Goal: Information Seeking & Learning: Learn about a topic

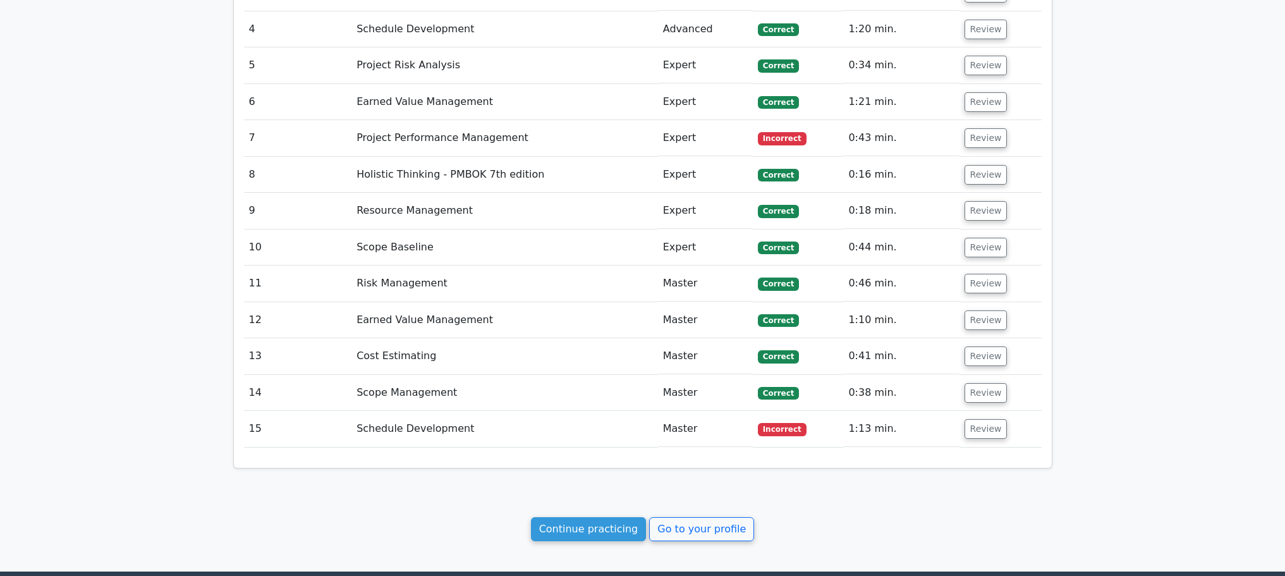
scroll to position [1664, 0]
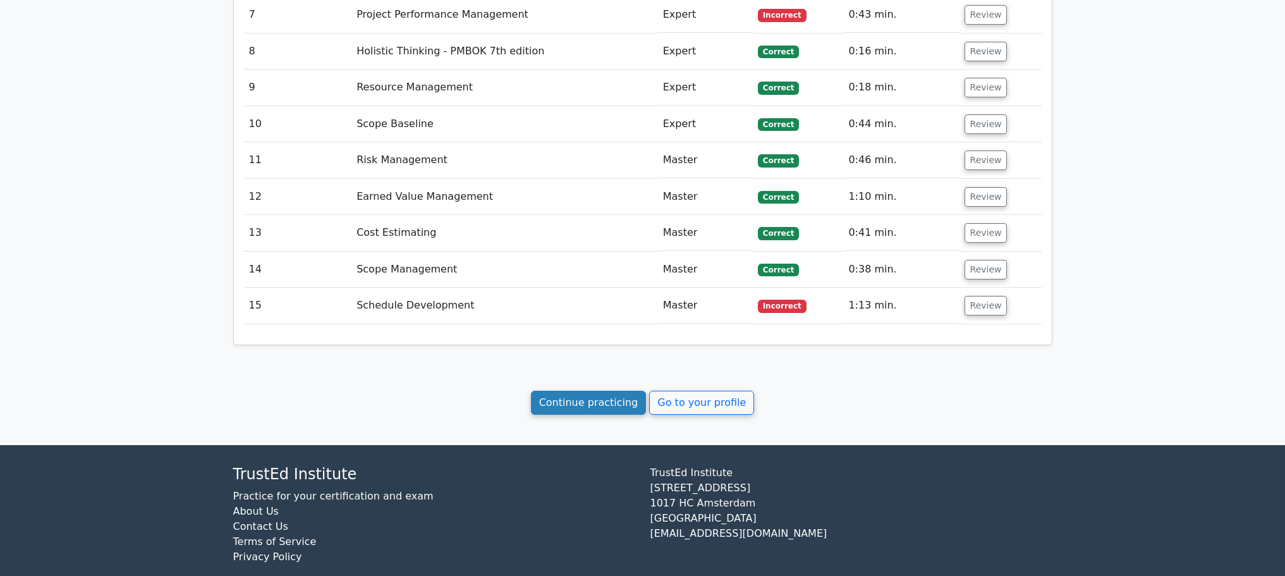
click at [589, 391] on link "Continue practicing" at bounding box center [589, 403] width 116 height 24
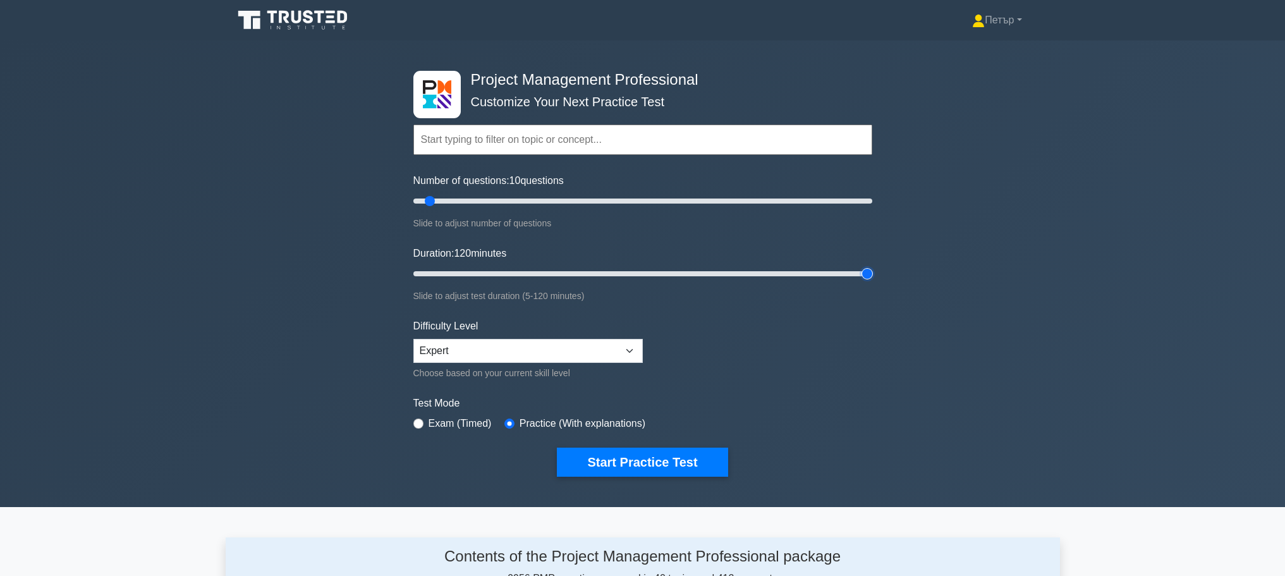
type input "120"
click at [860, 274] on input "Duration: 120 minutes" at bounding box center [642, 273] width 459 height 15
click at [501, 203] on input "Number of questions: 40 questions" at bounding box center [642, 200] width 459 height 15
click at [482, 199] on input "Number of questions: 35 questions" at bounding box center [642, 200] width 459 height 15
click at [473, 198] on input "Number of questions: 35 questions" at bounding box center [642, 200] width 459 height 15
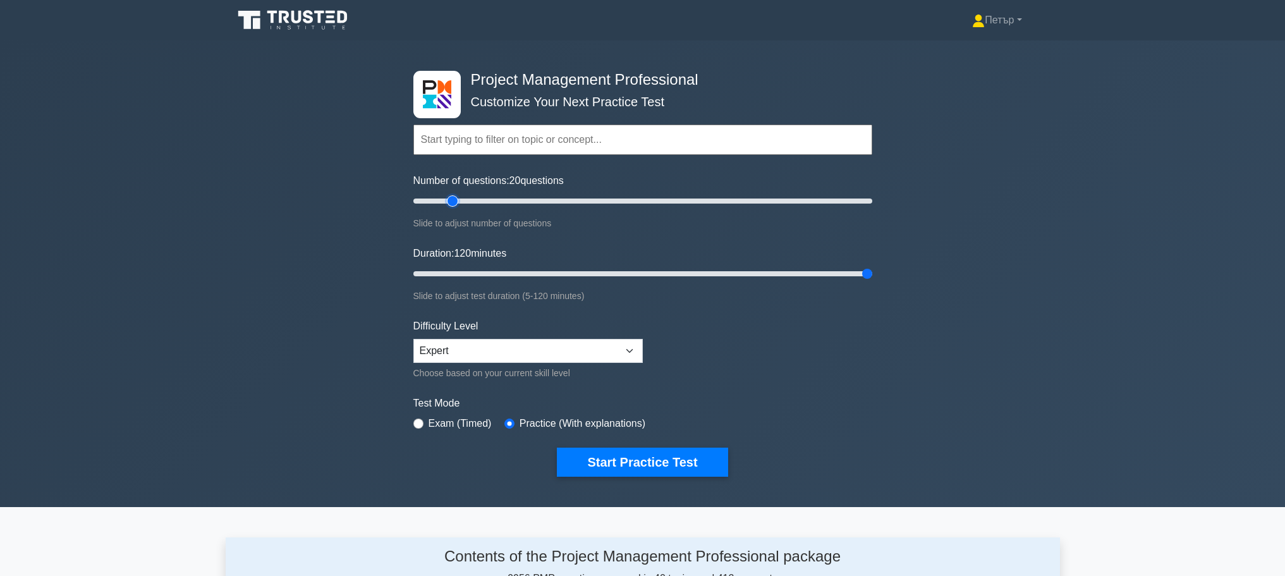
type input "20"
click at [453, 202] on input "Number of questions: 20 questions" at bounding box center [642, 200] width 459 height 15
click at [675, 448] on button "Start Practice Test" at bounding box center [642, 462] width 171 height 29
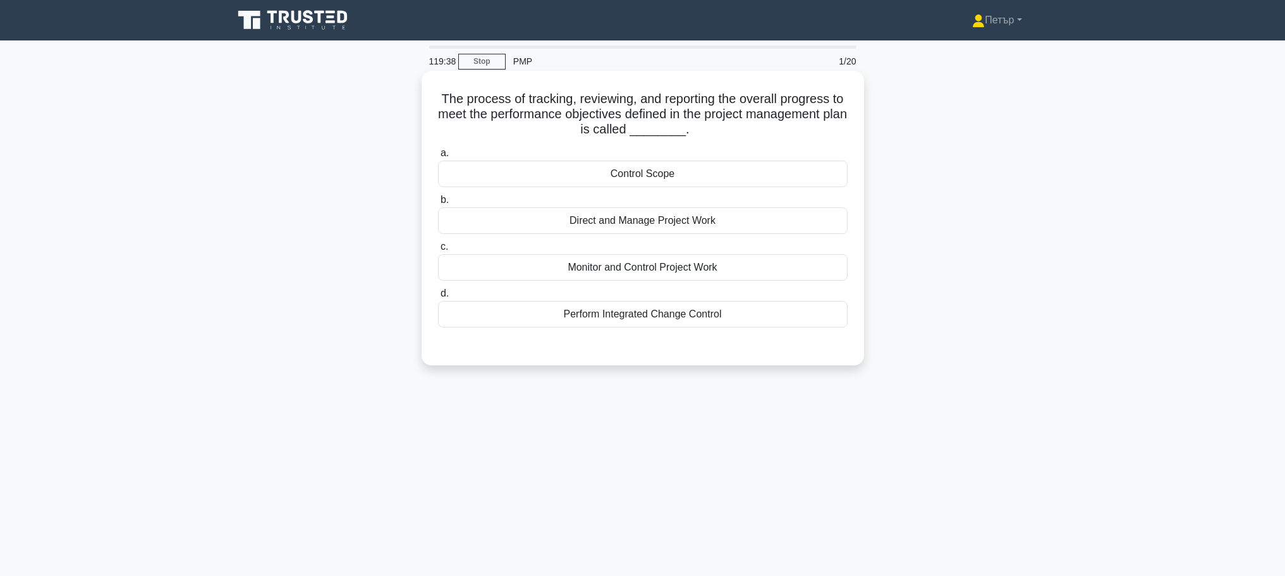
click at [780, 255] on div "Monitor and Control Project Work" at bounding box center [643, 267] width 410 height 27
click at [438, 251] on input "c. Monitor and Control Project Work" at bounding box center [438, 247] width 0 height 8
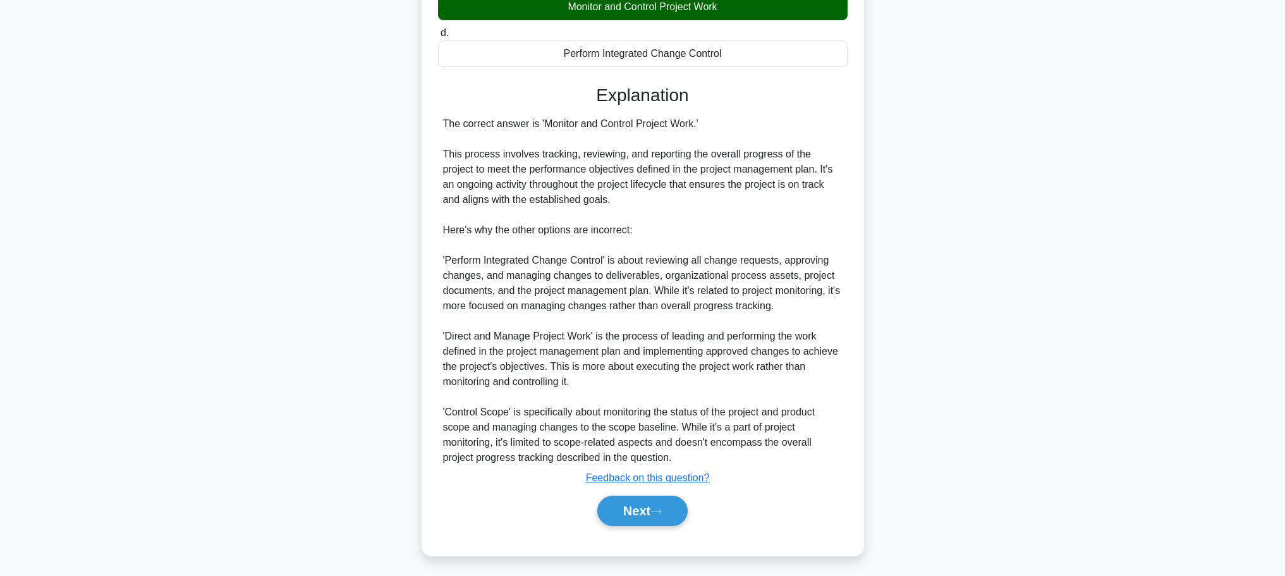
scroll to position [265, 0]
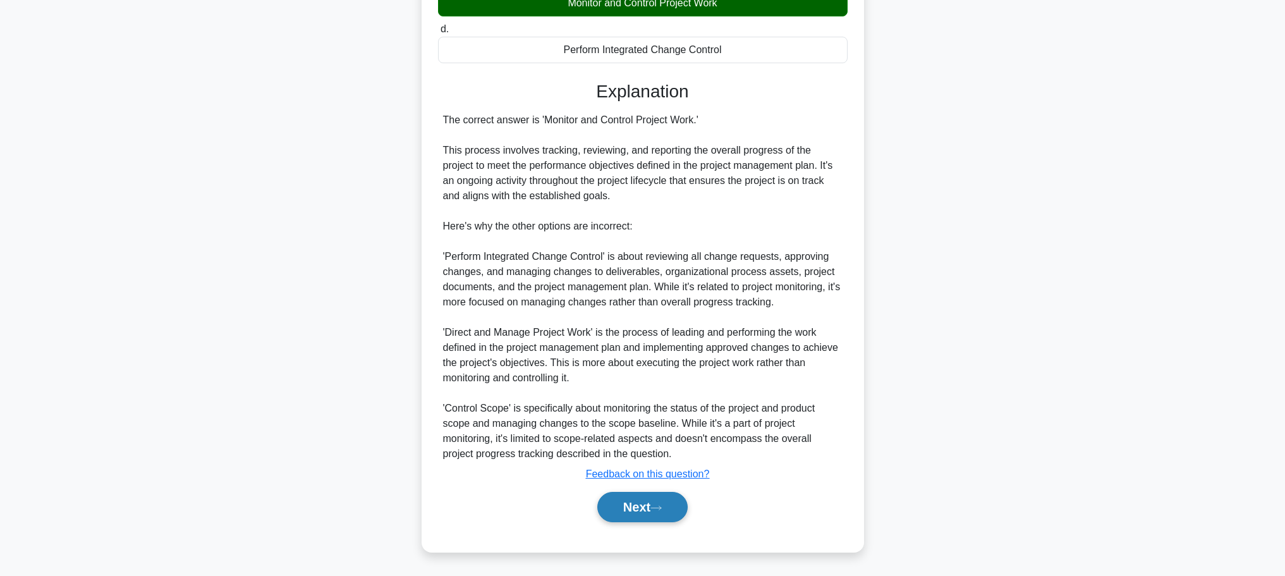
click at [645, 494] on button "Next" at bounding box center [642, 507] width 90 height 30
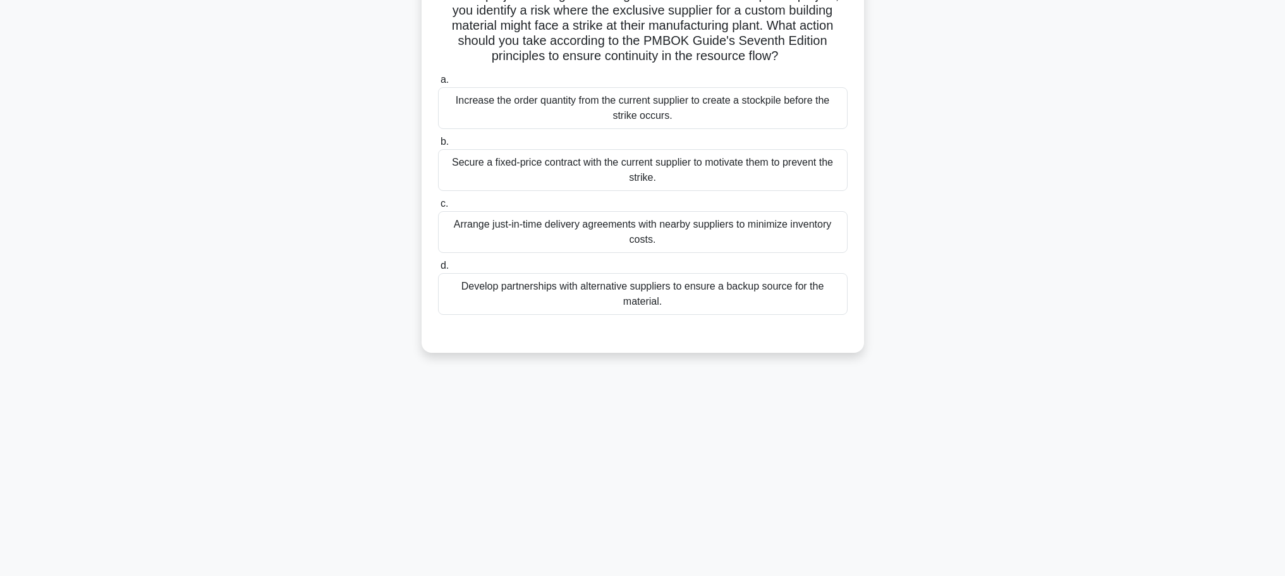
scroll to position [0, 0]
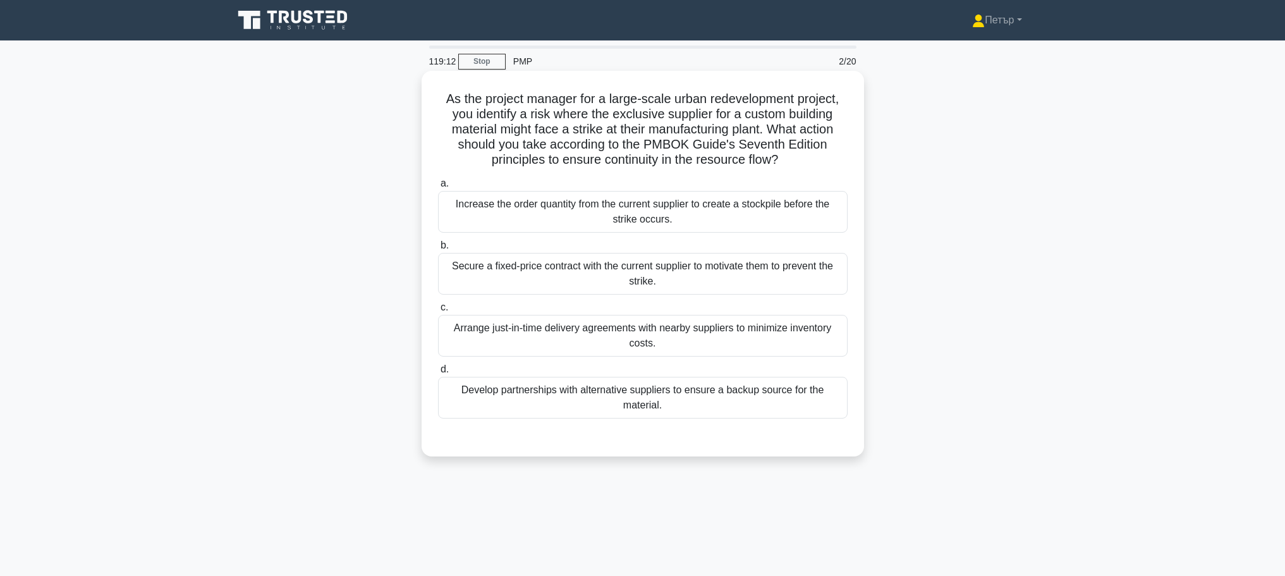
click at [723, 391] on div "Develop partnerships with alternative suppliers to ensure a backup source for t…" at bounding box center [643, 398] width 410 height 42
click at [438, 374] on input "d. Develop partnerships with alternative suppliers to ensure a backup source fo…" at bounding box center [438, 369] width 0 height 8
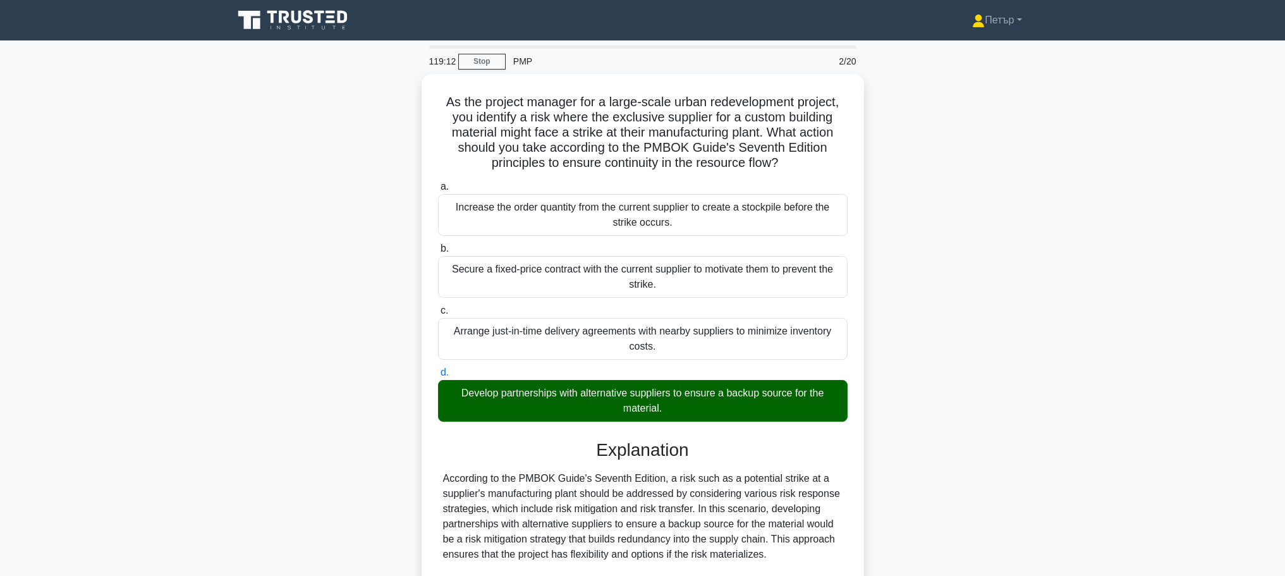
scroll to position [250, 0]
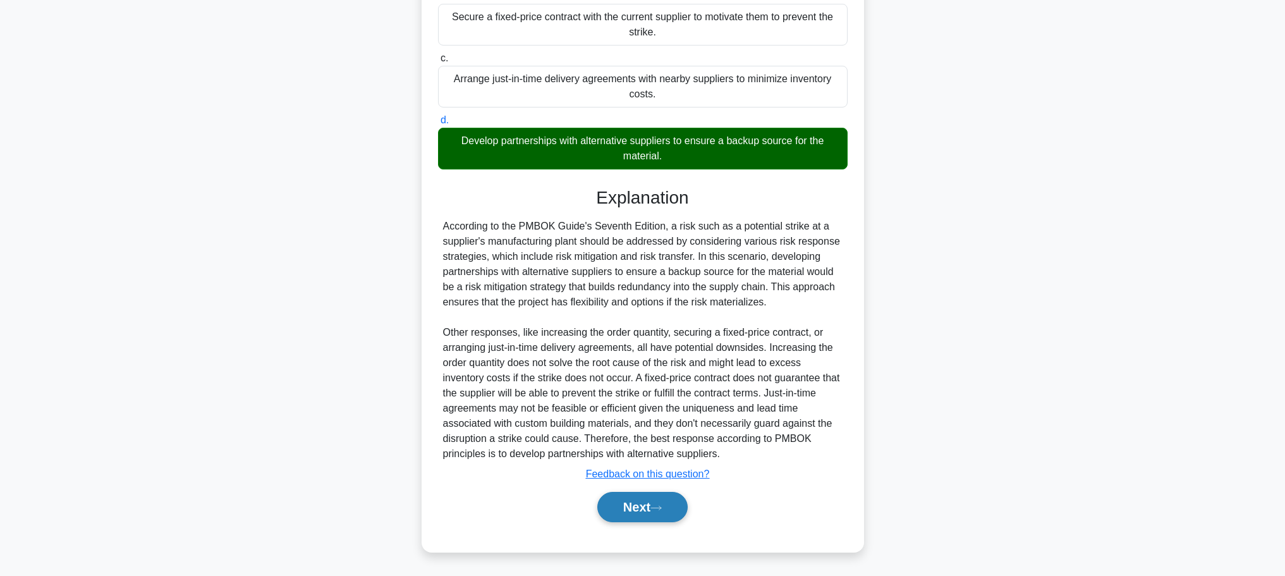
click at [649, 499] on button "Next" at bounding box center [642, 507] width 90 height 30
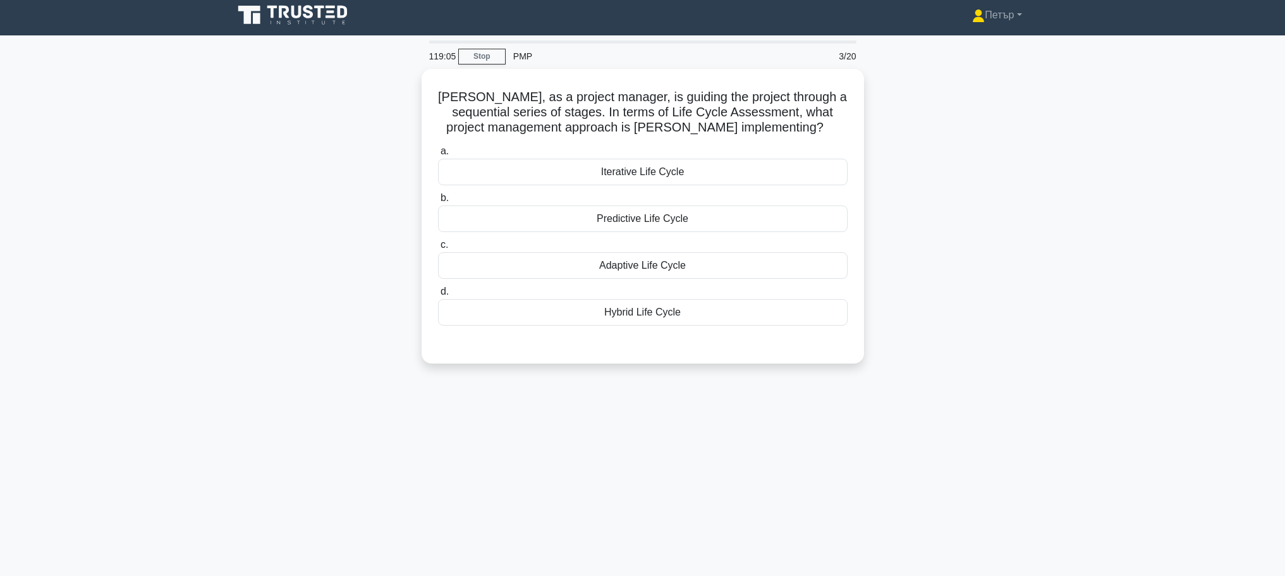
scroll to position [0, 0]
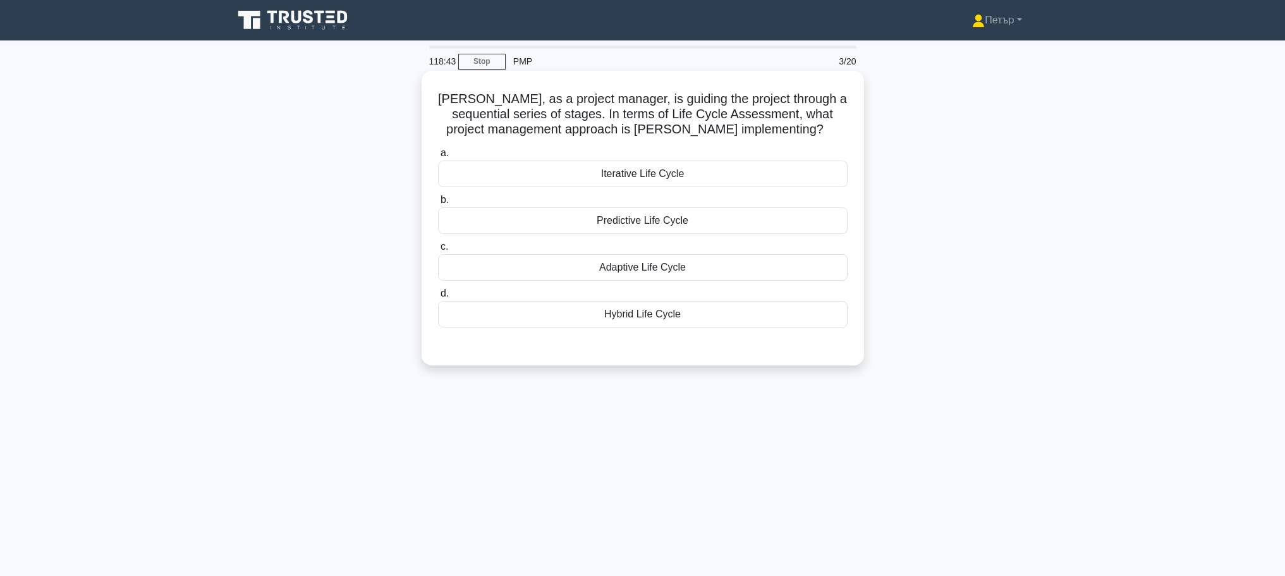
click at [695, 169] on div "Iterative Life Cycle" at bounding box center [643, 174] width 410 height 27
click at [438, 157] on input "a. Iterative Life Cycle" at bounding box center [438, 153] width 0 height 8
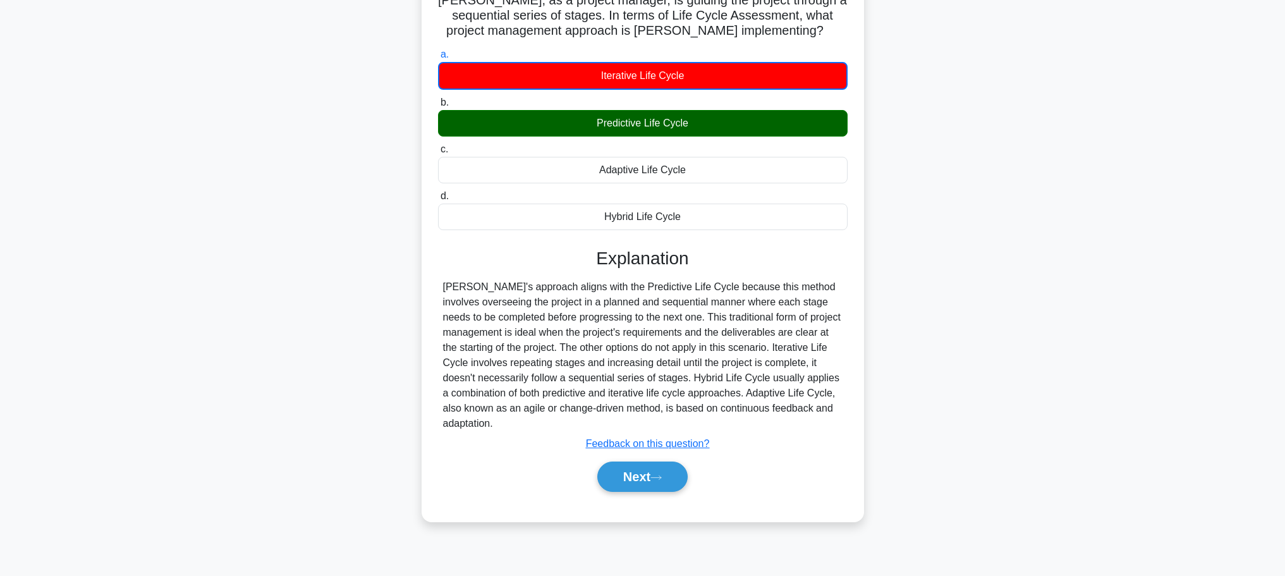
scroll to position [107, 0]
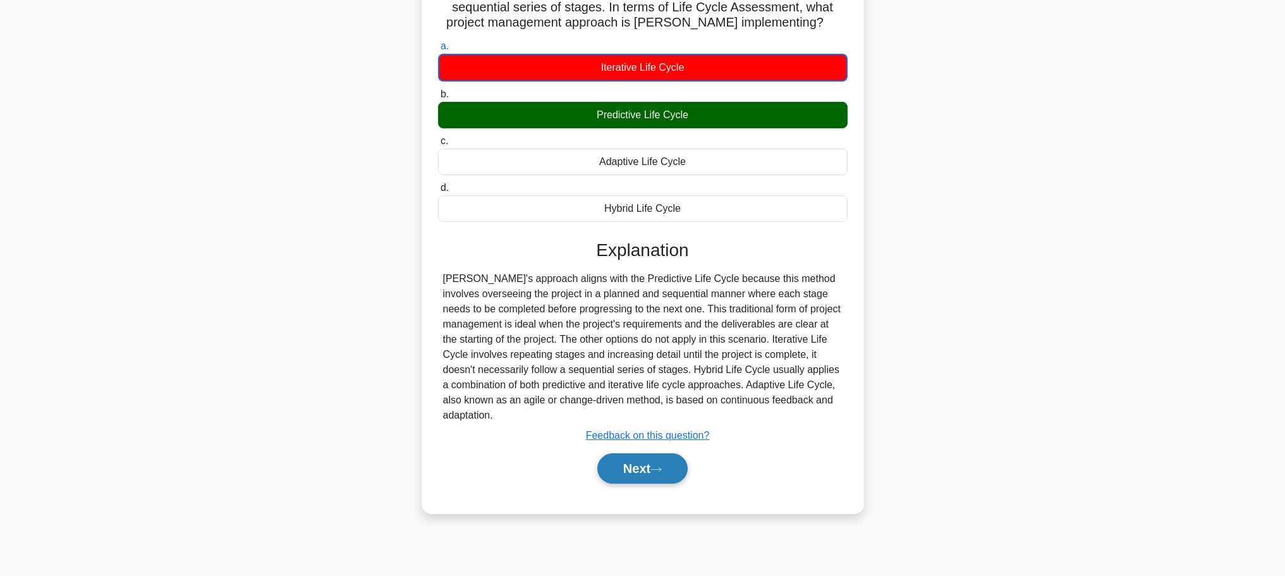
click at [649, 473] on button "Next" at bounding box center [642, 468] width 90 height 30
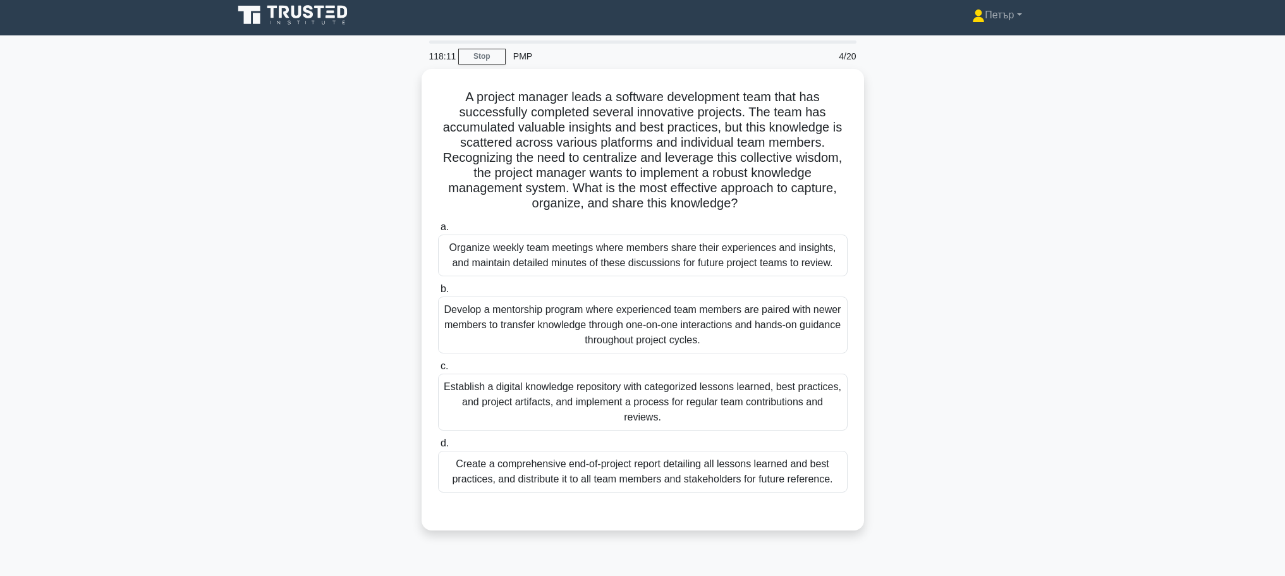
scroll to position [0, 0]
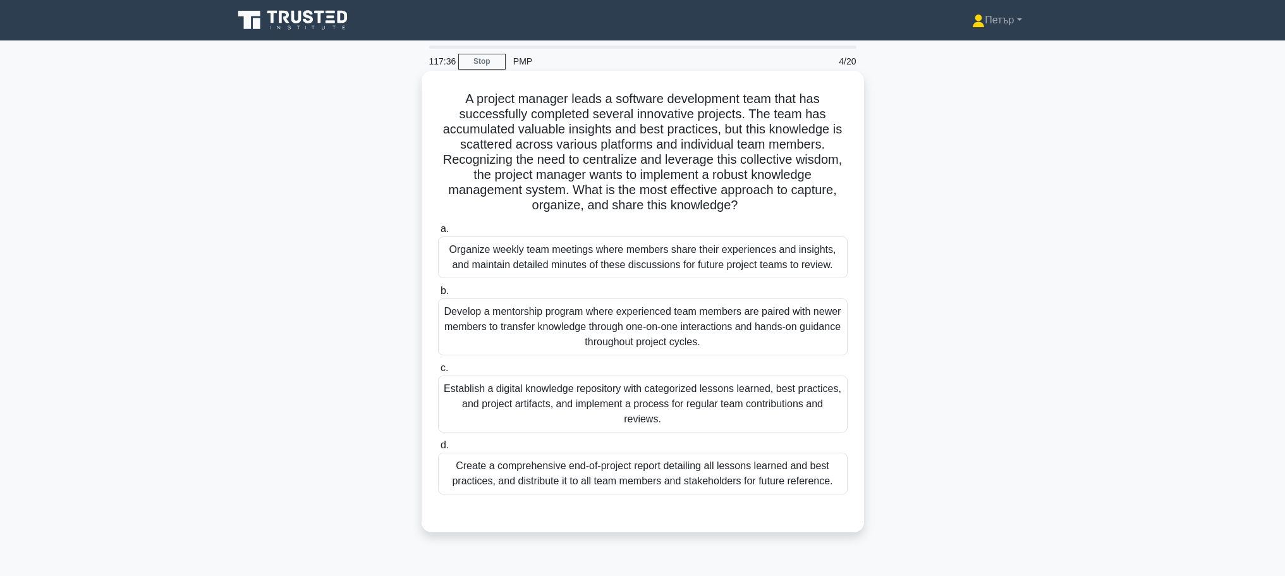
click at [797, 394] on div "Establish a digital knowledge repository with categorized lessons learned, best…" at bounding box center [643, 403] width 410 height 57
click at [438, 372] on input "c. Establish a digital knowledge repository with categorized lessons learned, b…" at bounding box center [438, 368] width 0 height 8
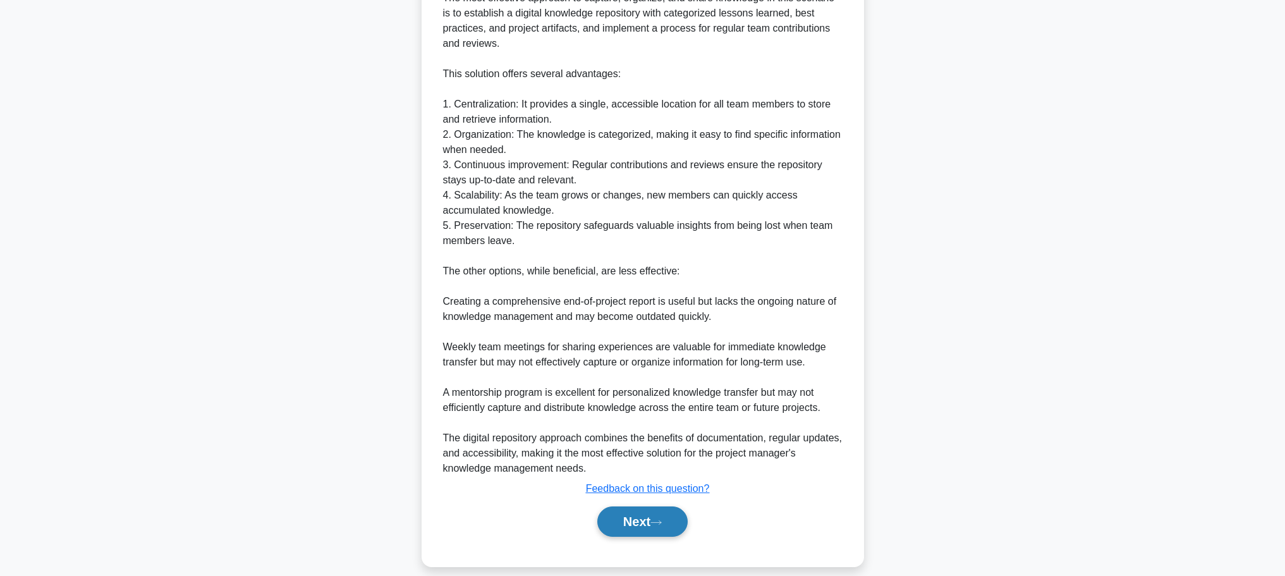
scroll to position [568, 0]
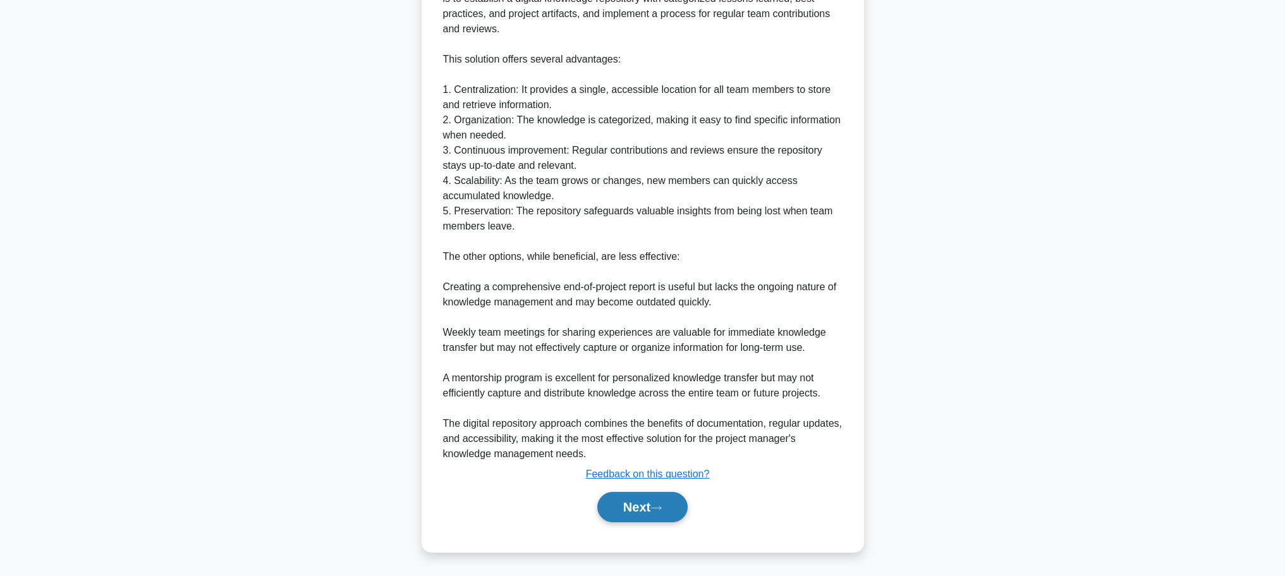
click at [663, 498] on button "Next" at bounding box center [642, 507] width 90 height 30
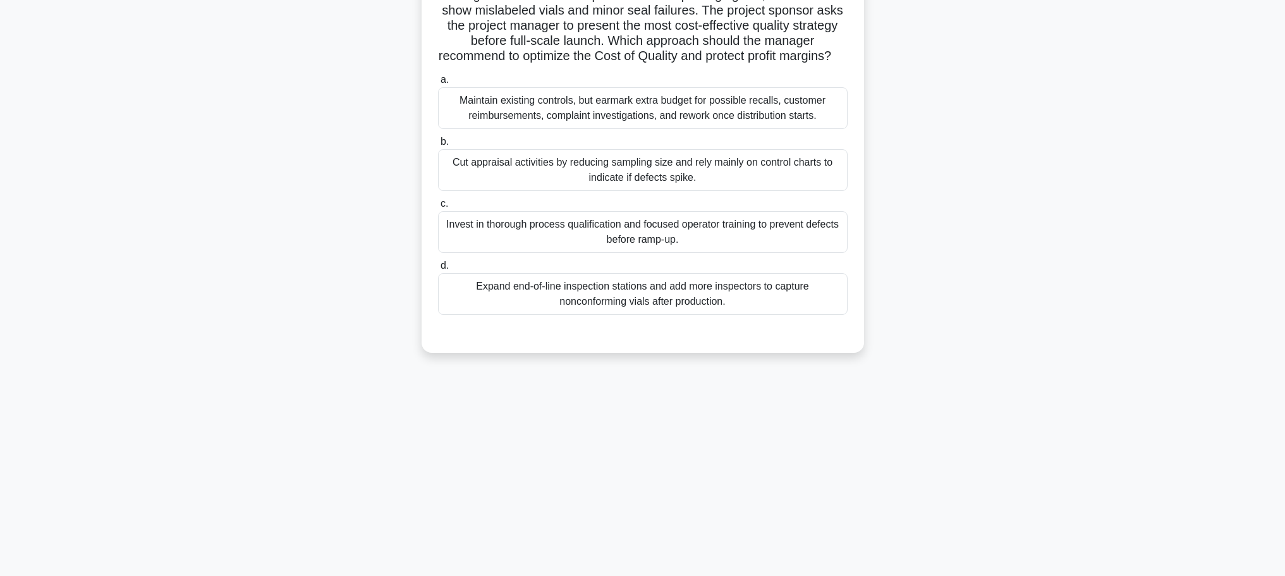
scroll to position [0, 0]
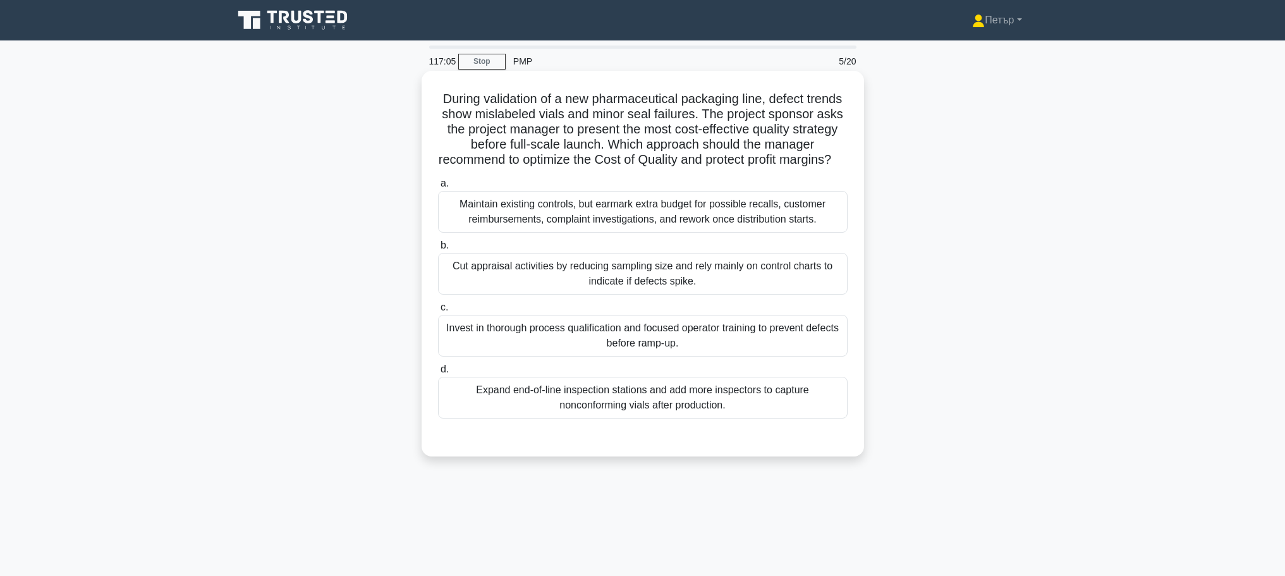
click at [792, 357] on div "Invest in thorough process qualification and focused operator training to preve…" at bounding box center [643, 336] width 410 height 42
click at [438, 312] on input "c. Invest in thorough process qualification and focused operator training to pr…" at bounding box center [438, 307] width 0 height 8
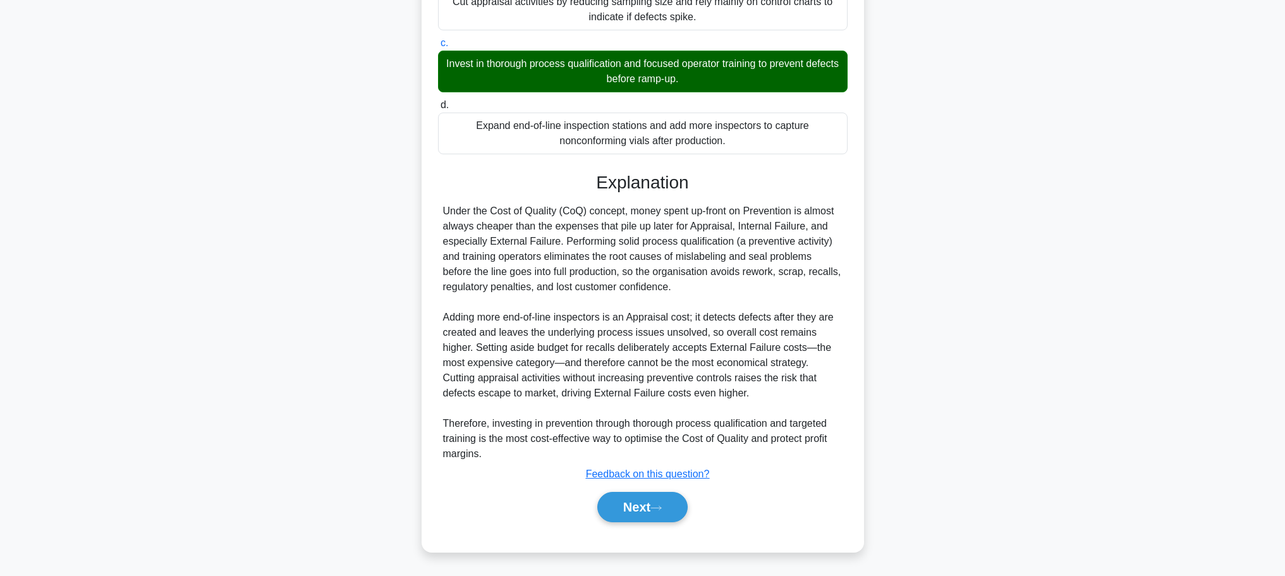
scroll to position [280, 0]
click at [635, 506] on button "Next" at bounding box center [642, 507] width 90 height 30
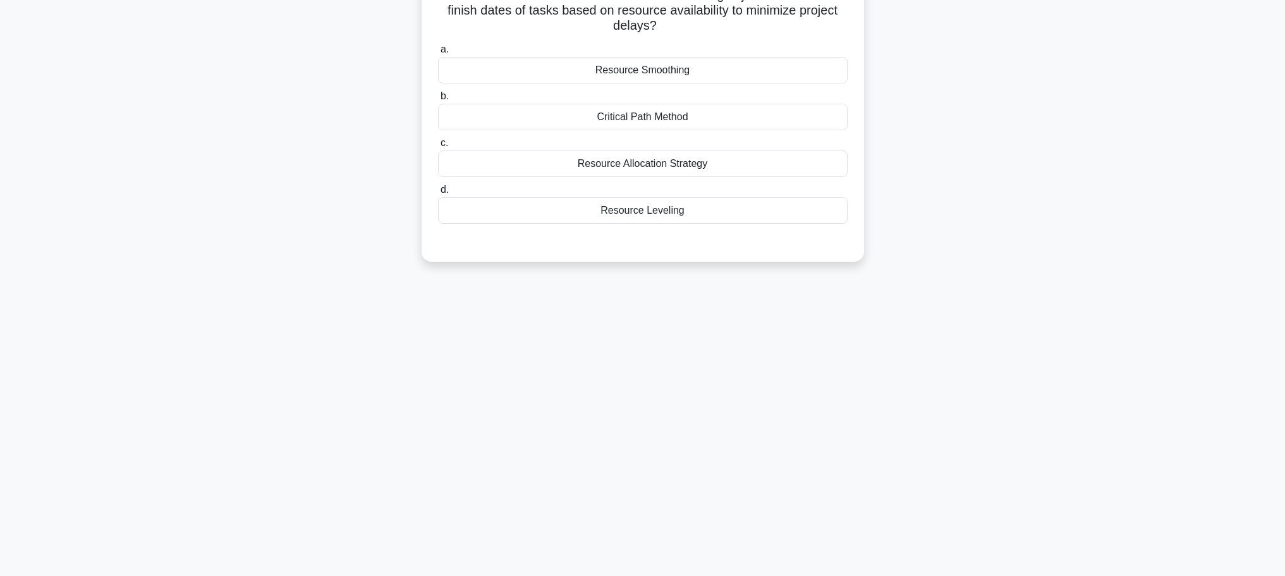
scroll to position [0, 0]
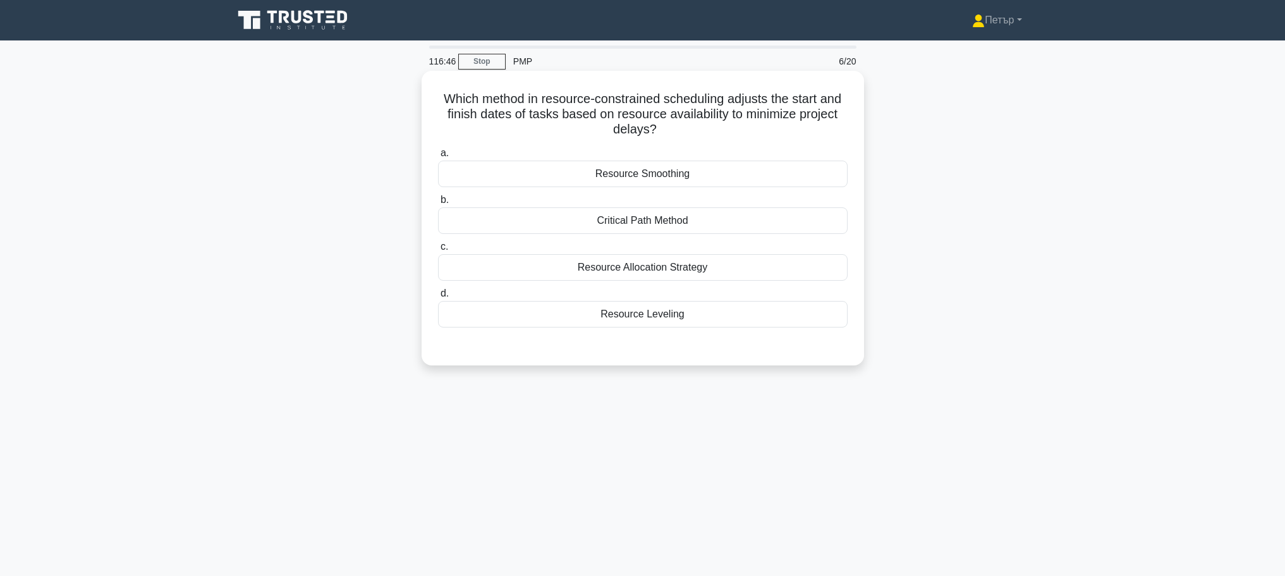
click at [809, 334] on div "a. Resource Smoothing b. Critical Path Method c. d." at bounding box center [643, 246] width 412 height 207
click at [811, 326] on div "Resource Leveling" at bounding box center [643, 314] width 410 height 27
click at [438, 298] on input "d. Resource Leveling" at bounding box center [438, 294] width 0 height 8
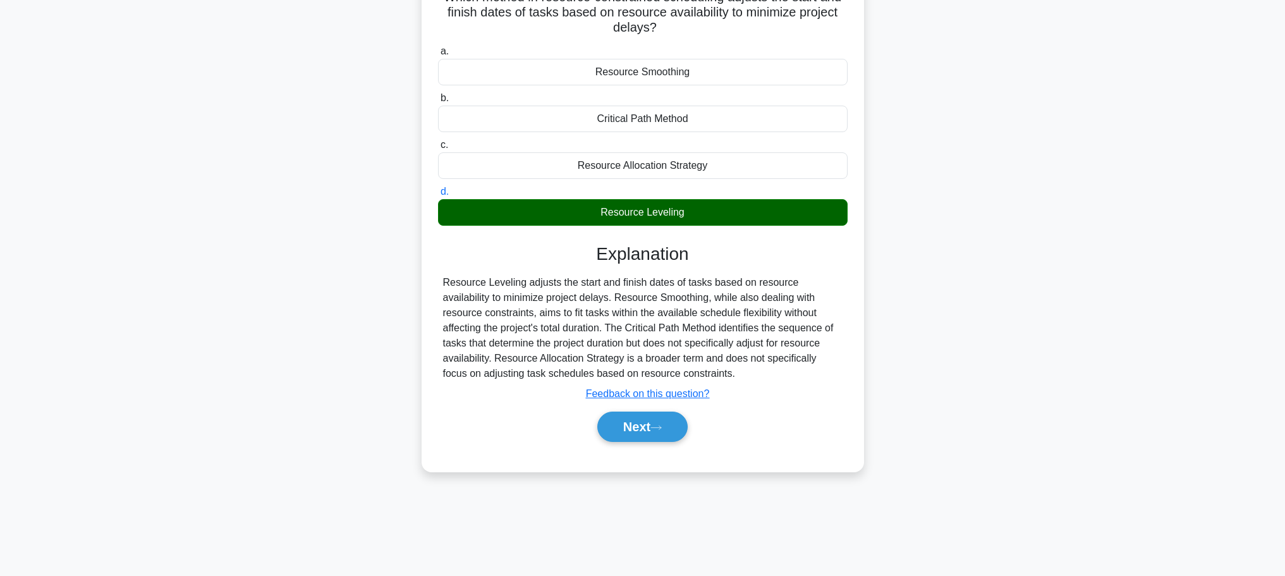
scroll to position [107, 0]
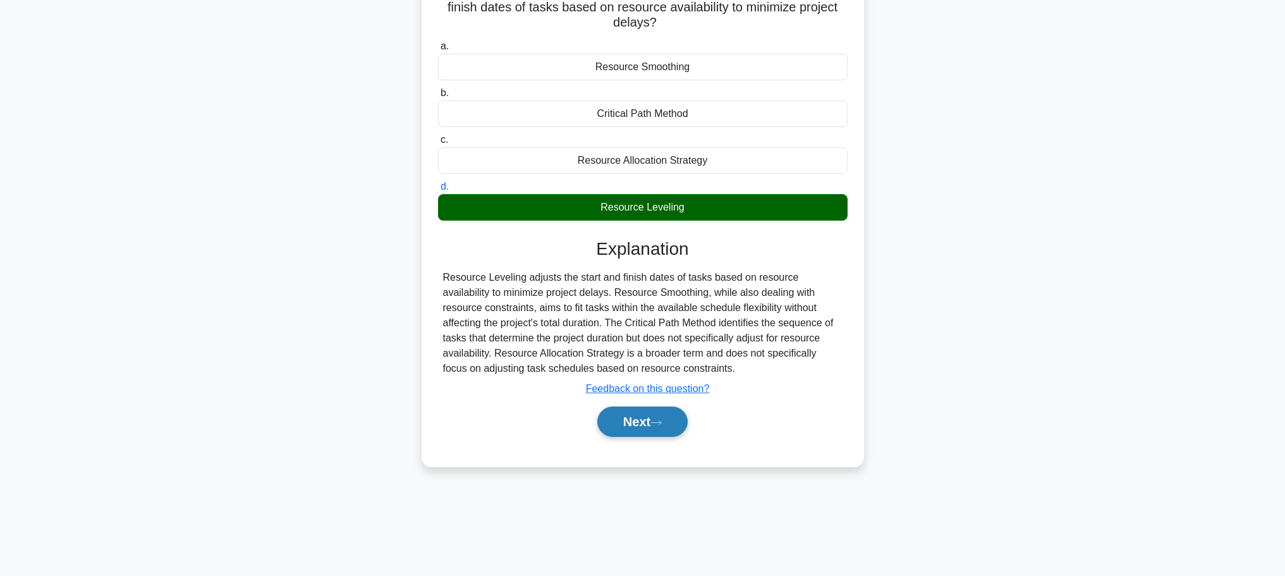
click at [687, 417] on button "Next" at bounding box center [642, 421] width 90 height 30
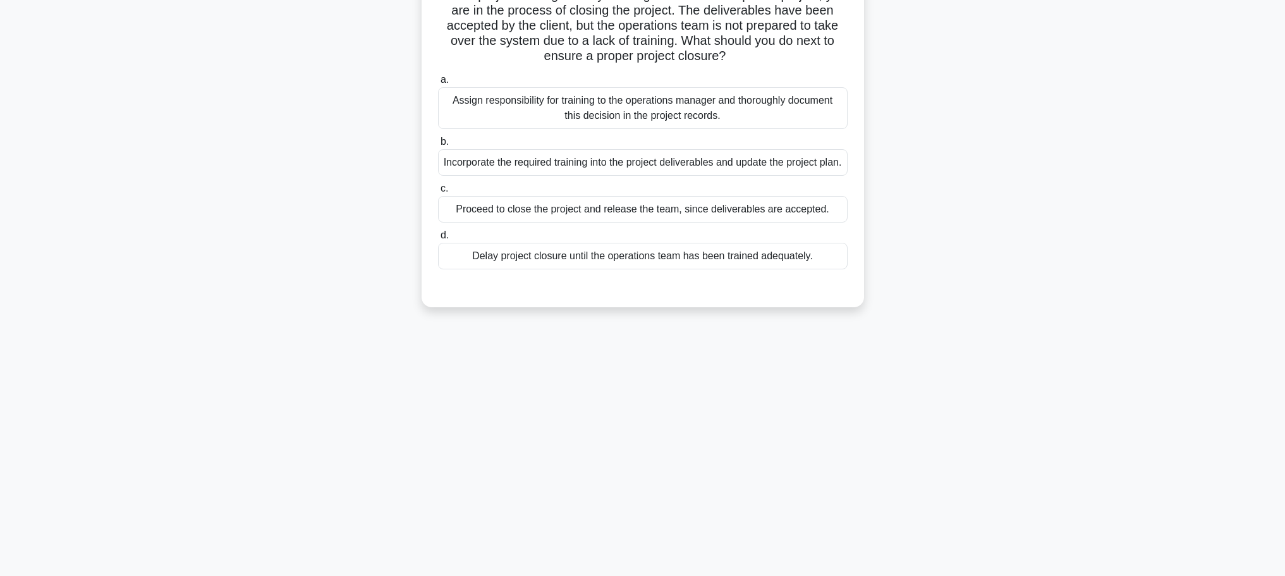
scroll to position [0, 0]
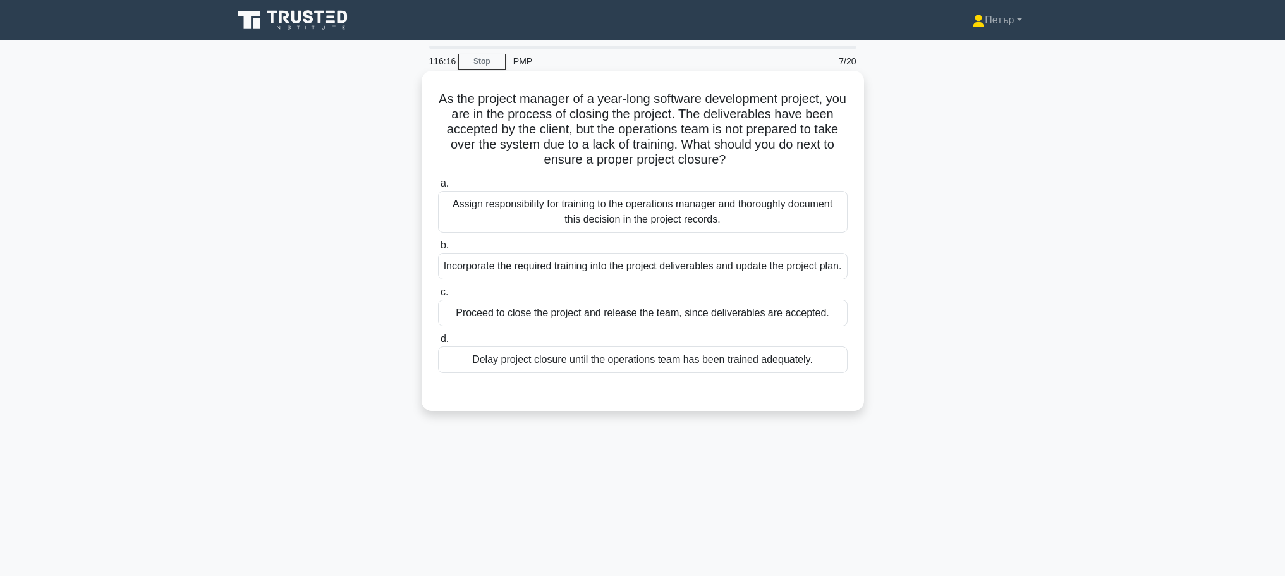
click at [823, 372] on div "Delay project closure until the operations team has been trained adequately." at bounding box center [643, 359] width 410 height 27
click at [438, 343] on input "d. Delay project closure until the operations team has been trained adequately." at bounding box center [438, 339] width 0 height 8
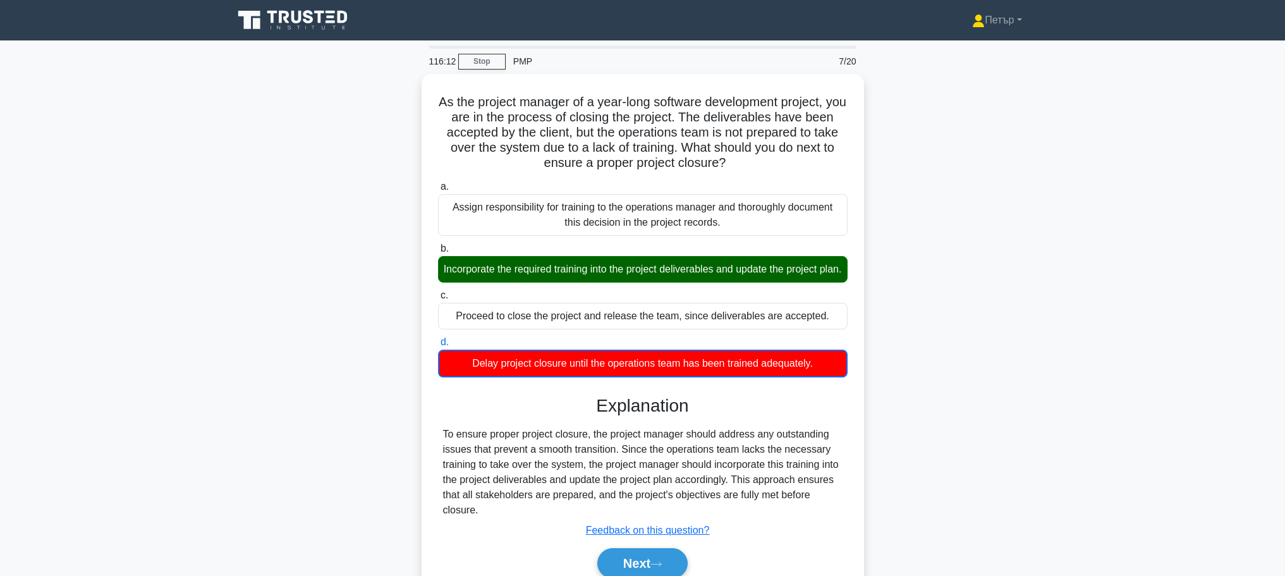
scroll to position [107, 0]
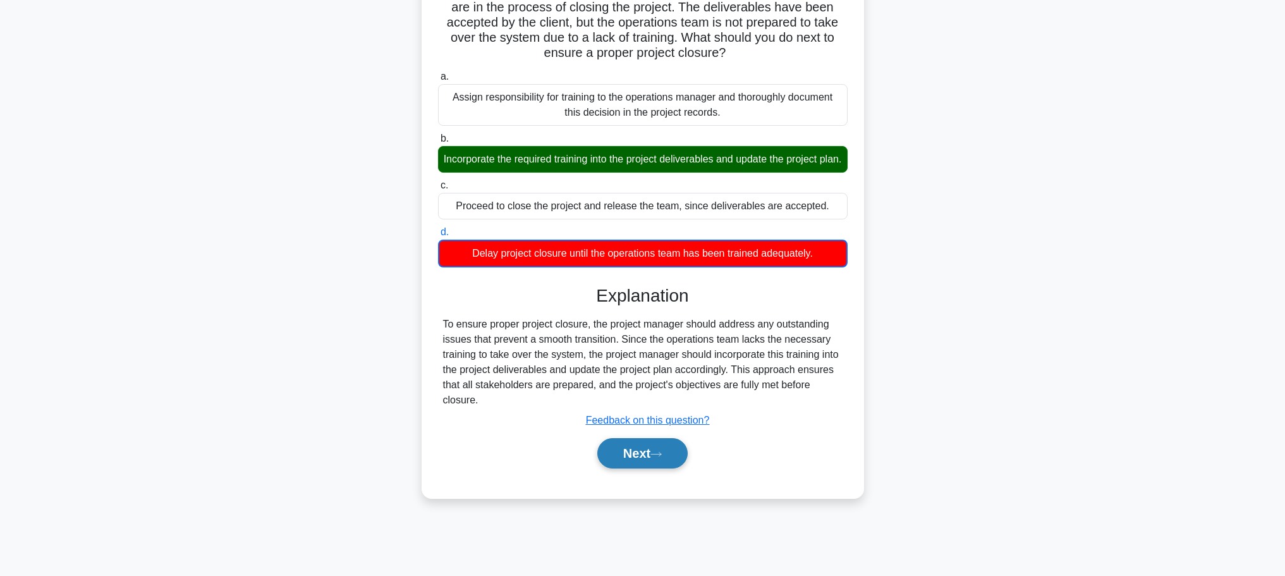
click at [640, 460] on button "Next" at bounding box center [642, 453] width 90 height 30
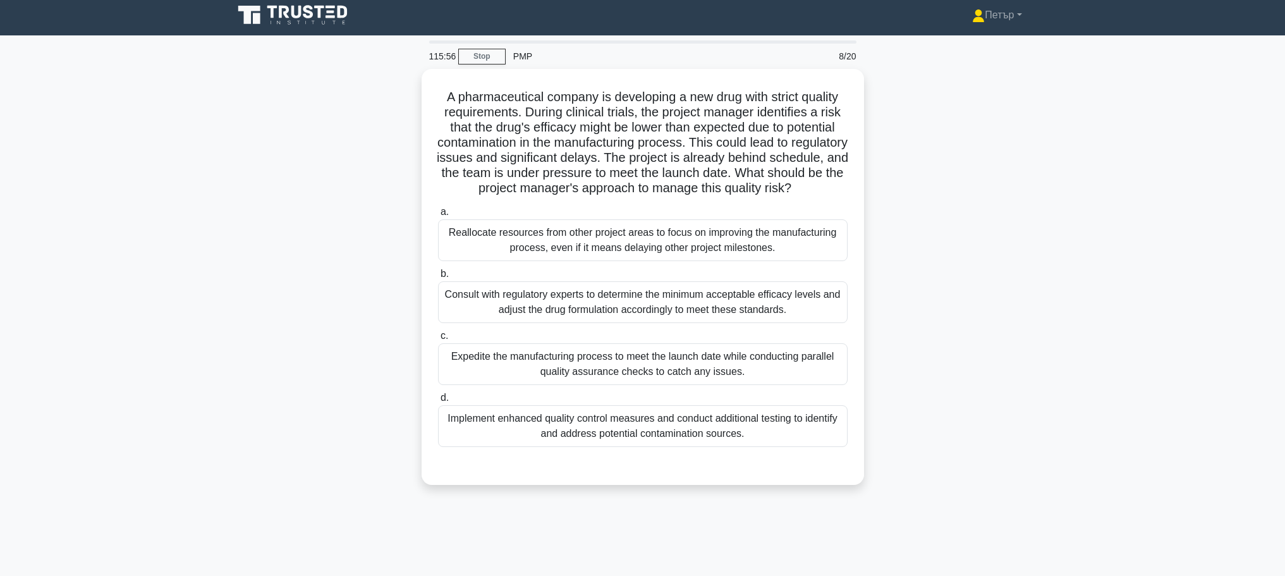
scroll to position [0, 0]
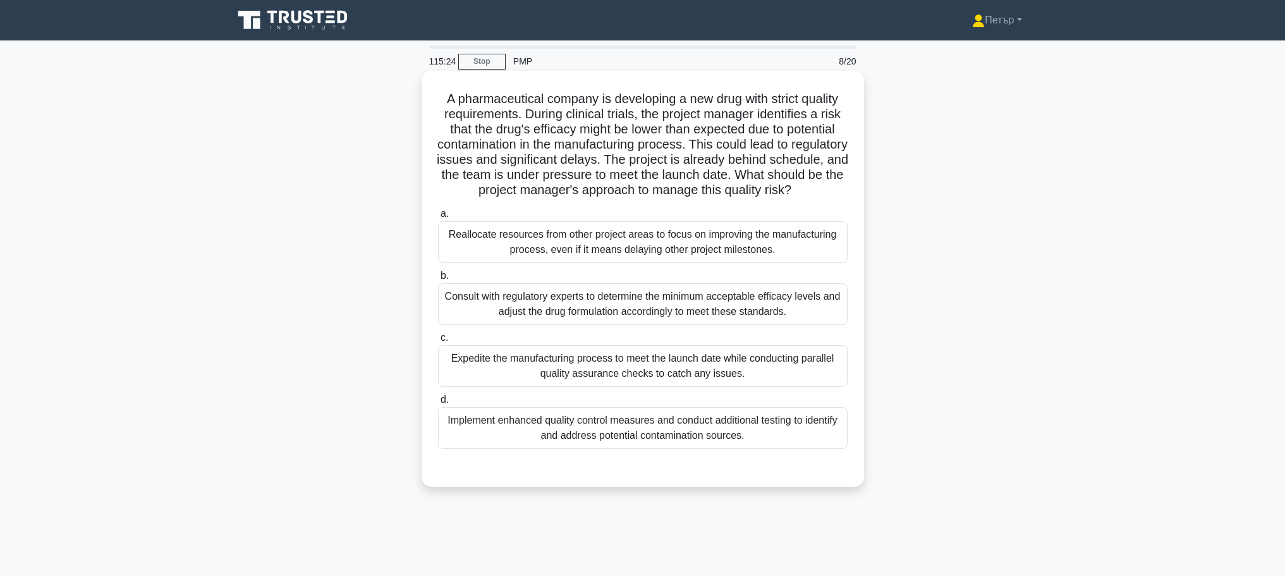
click at [615, 446] on div "Implement enhanced quality control measures and conduct additional testing to i…" at bounding box center [643, 428] width 410 height 42
click at [438, 404] on input "d. Implement enhanced quality control measures and conduct additional testing t…" at bounding box center [438, 400] width 0 height 8
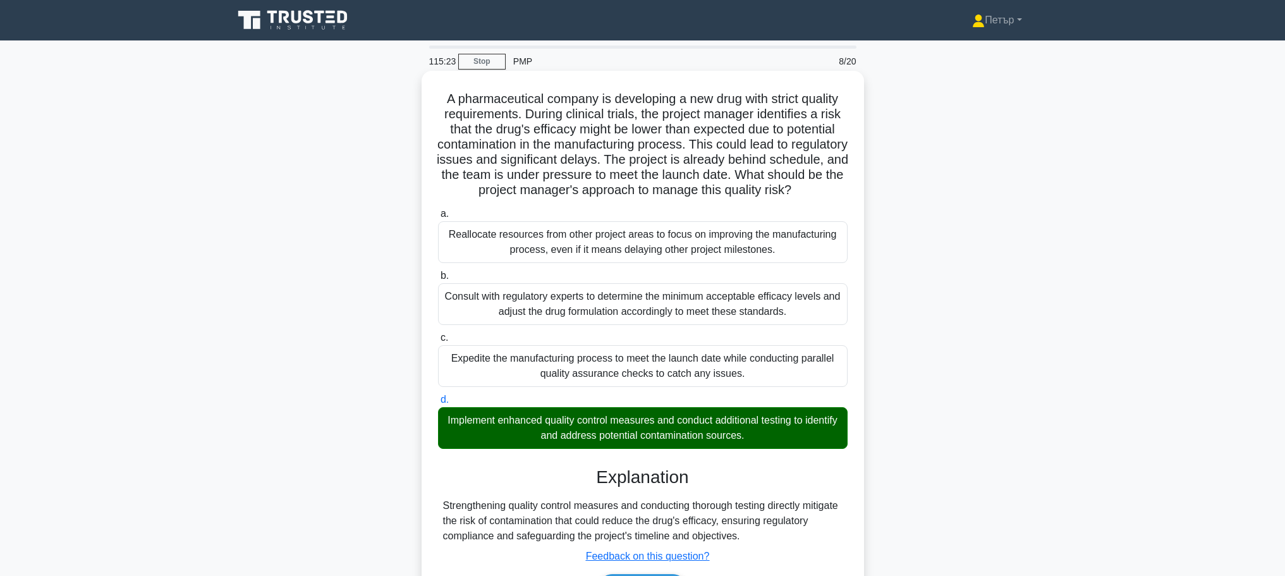
scroll to position [107, 0]
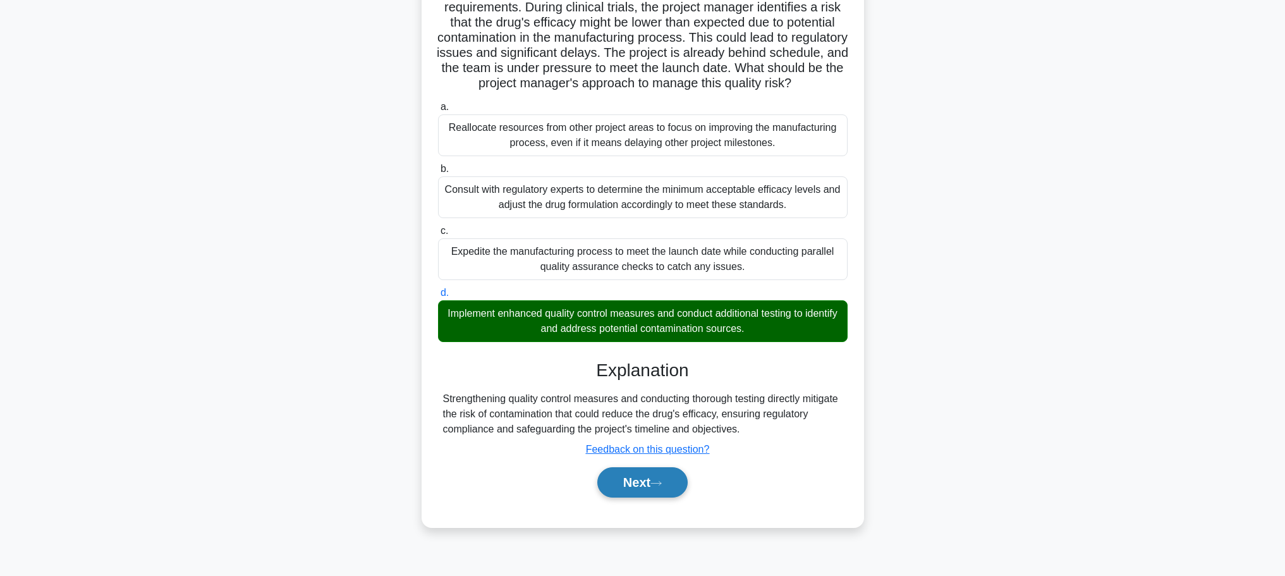
click at [638, 494] on button "Next" at bounding box center [642, 482] width 90 height 30
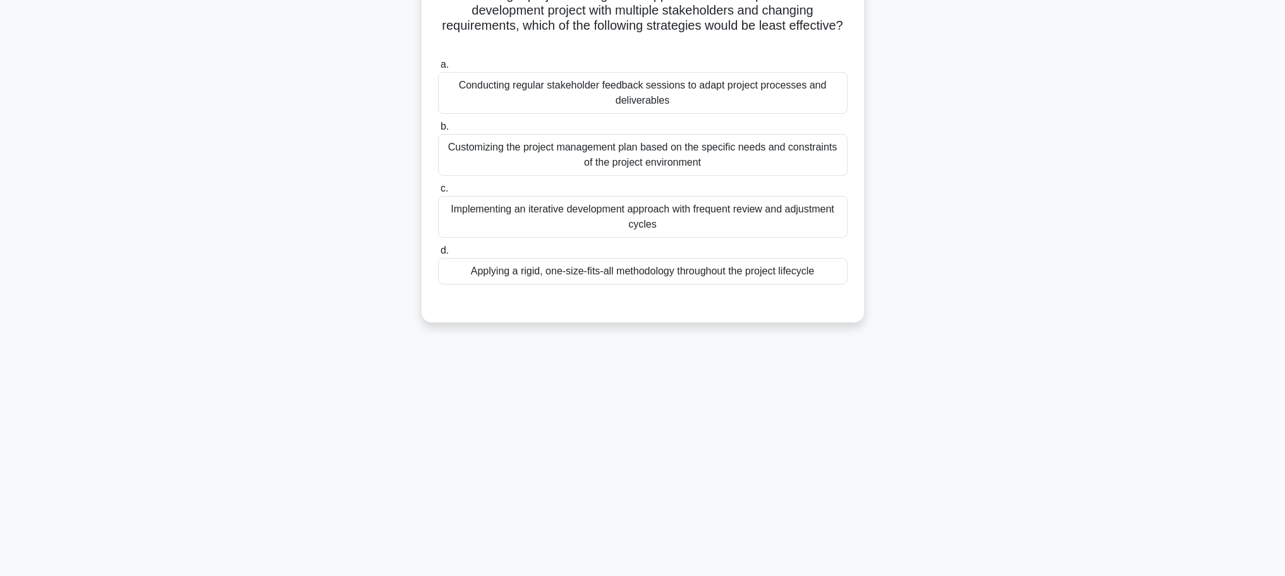
scroll to position [0, 0]
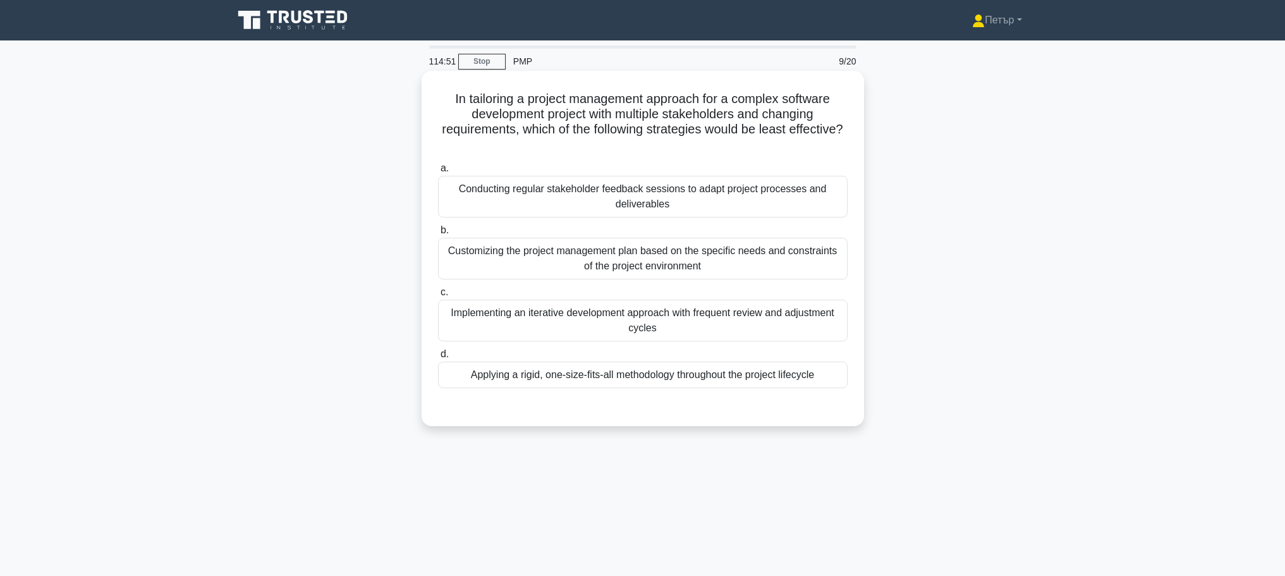
click at [778, 319] on div "Implementing an iterative development approach with frequent review and adjustm…" at bounding box center [643, 321] width 410 height 42
click at [438, 296] on input "c. Implementing an iterative development approach with frequent review and adju…" at bounding box center [438, 292] width 0 height 8
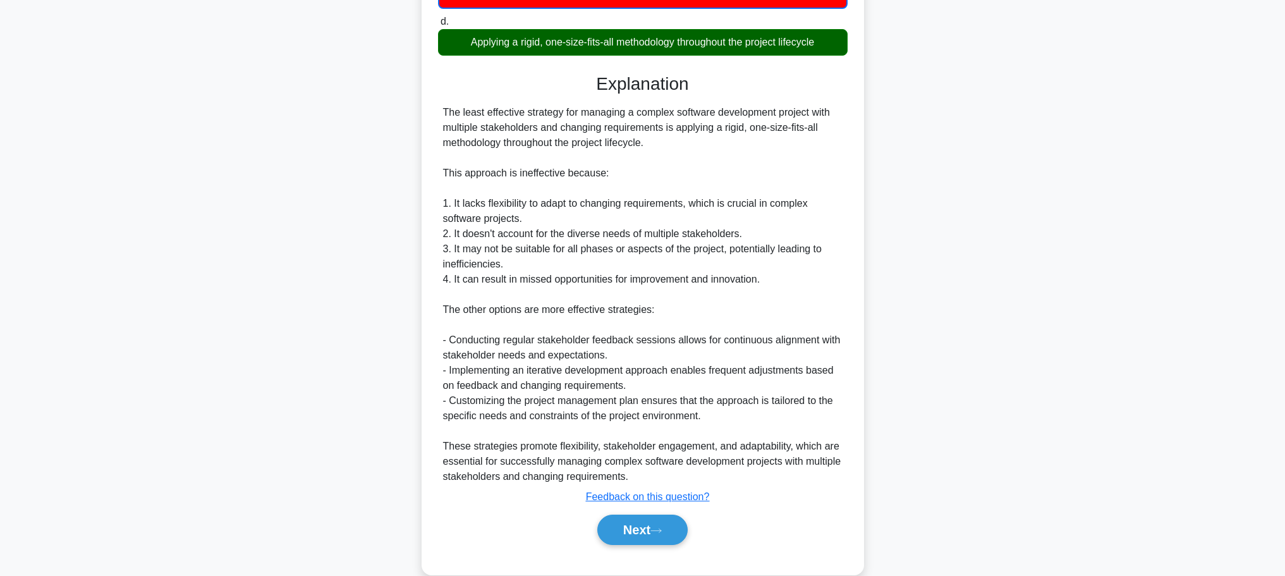
scroll to position [357, 0]
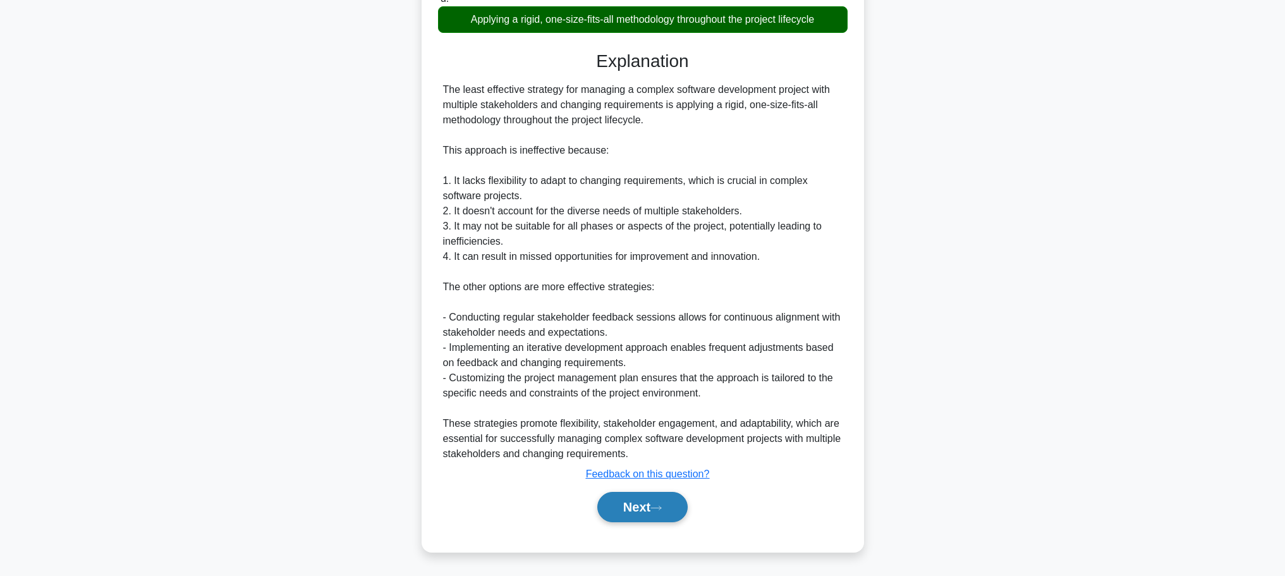
click at [631, 497] on button "Next" at bounding box center [642, 507] width 90 height 30
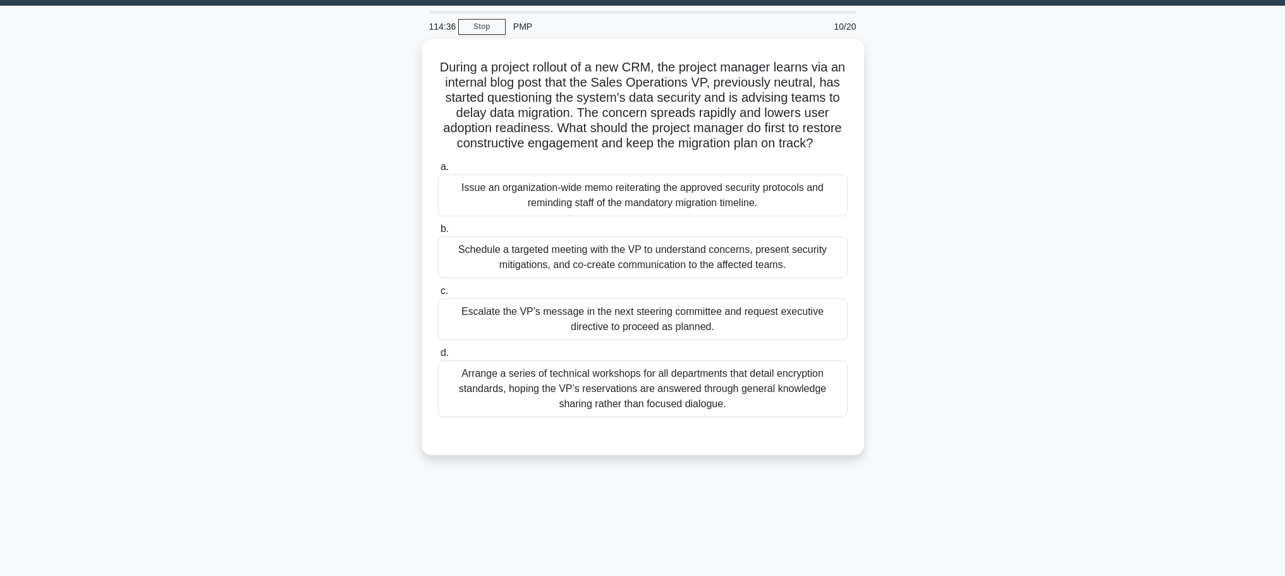
scroll to position [0, 0]
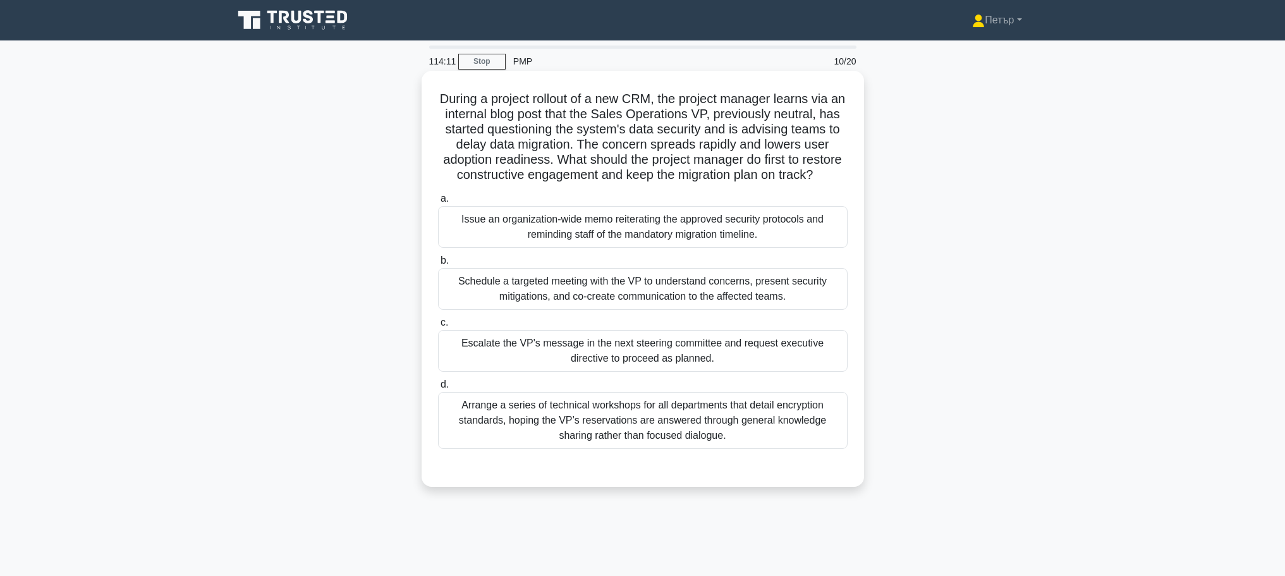
click at [828, 303] on div "Schedule a targeted meeting with the VP to understand concerns, present securit…" at bounding box center [643, 289] width 410 height 42
click at [438, 265] on input "b. Schedule a targeted meeting with the VP to understand concerns, present secu…" at bounding box center [438, 261] width 0 height 8
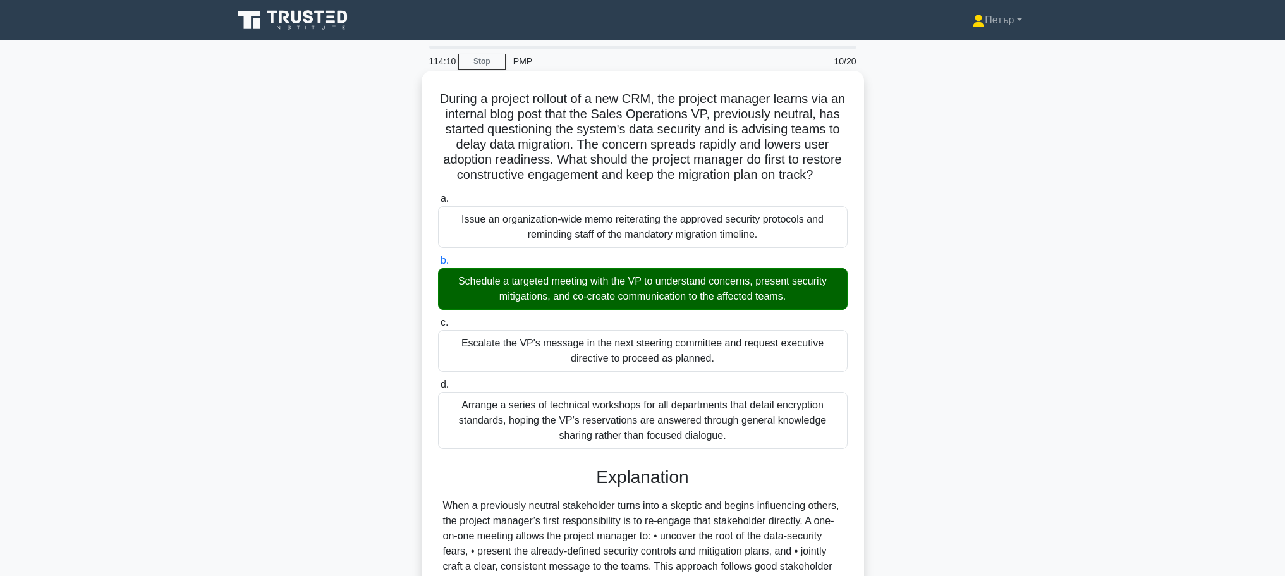
scroll to position [250, 0]
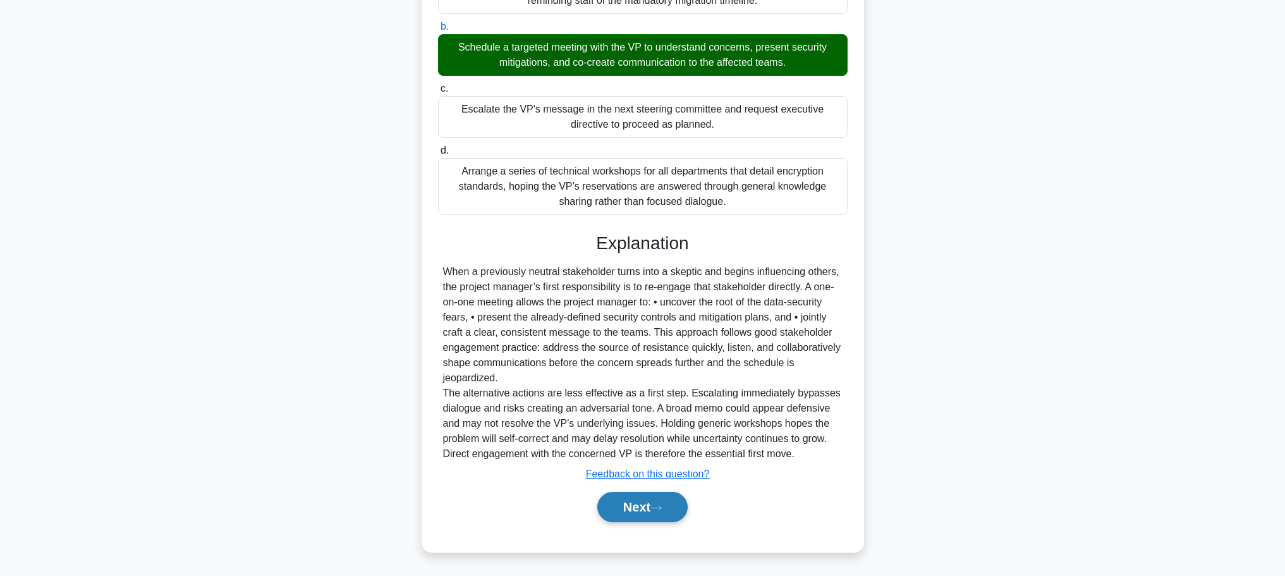
click at [647, 496] on button "Next" at bounding box center [642, 507] width 90 height 30
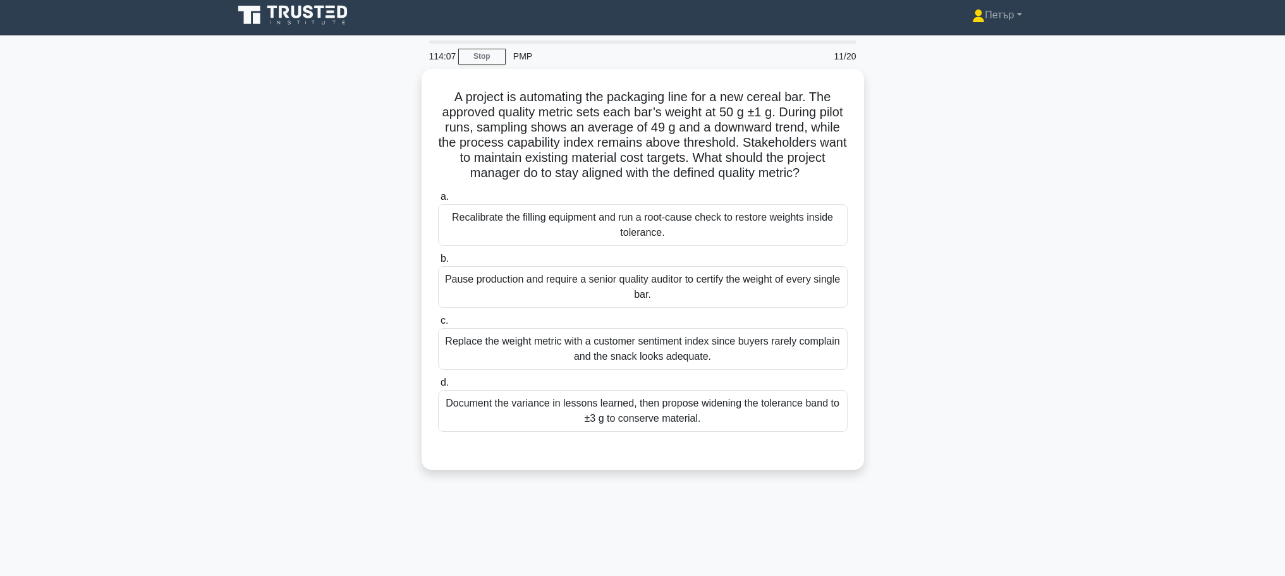
scroll to position [0, 0]
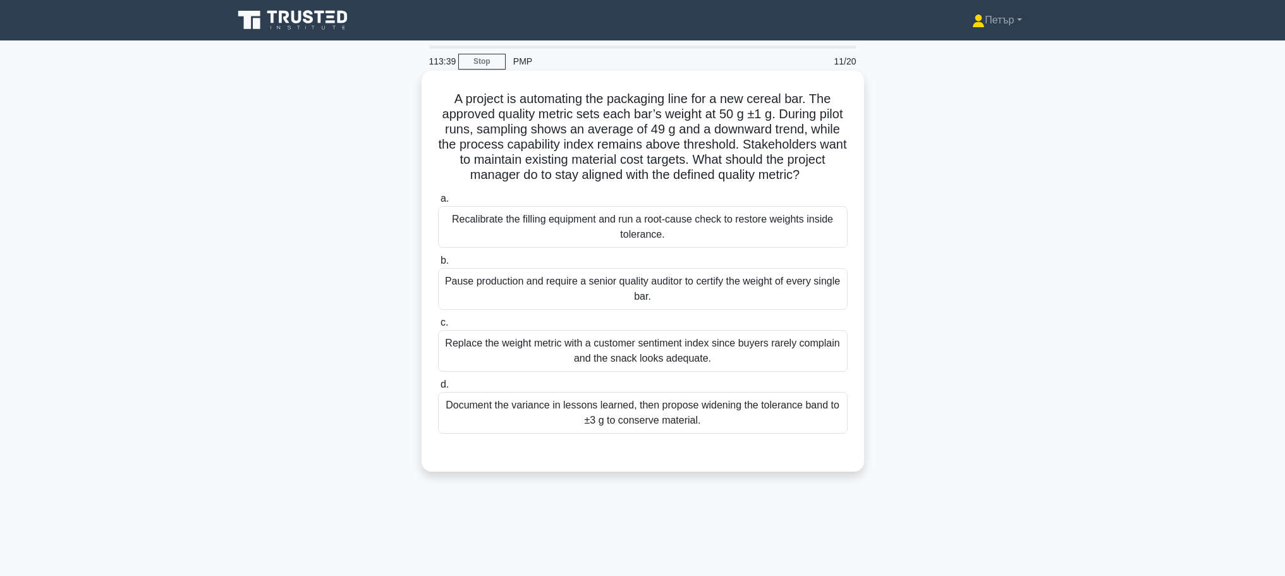
click at [791, 223] on div "Recalibrate the filling equipment and run a root-cause check to restore weights…" at bounding box center [643, 227] width 410 height 42
click at [438, 203] on input "a. Recalibrate the filling equipment and run a root-cause check to restore weig…" at bounding box center [438, 199] width 0 height 8
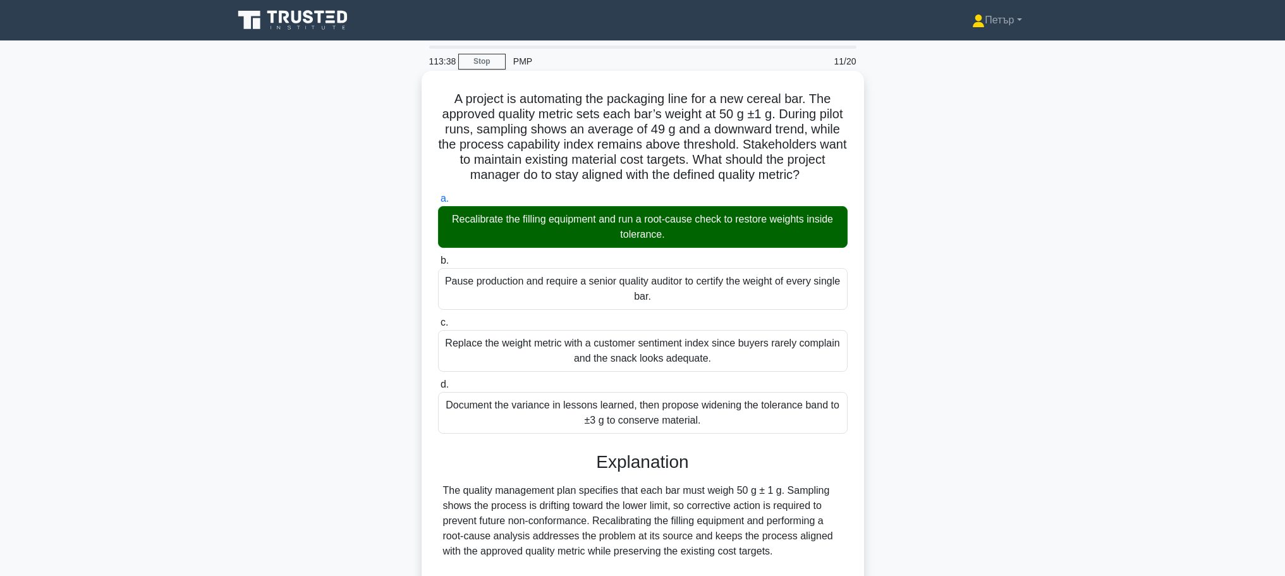
scroll to position [219, 0]
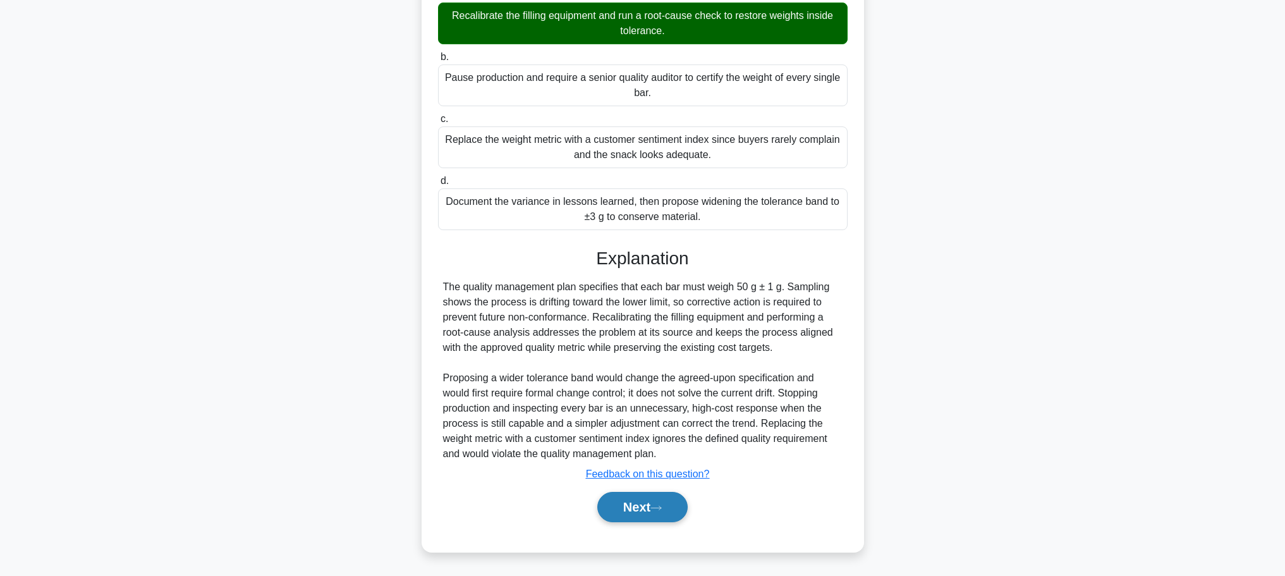
click at [652, 498] on button "Next" at bounding box center [642, 507] width 90 height 30
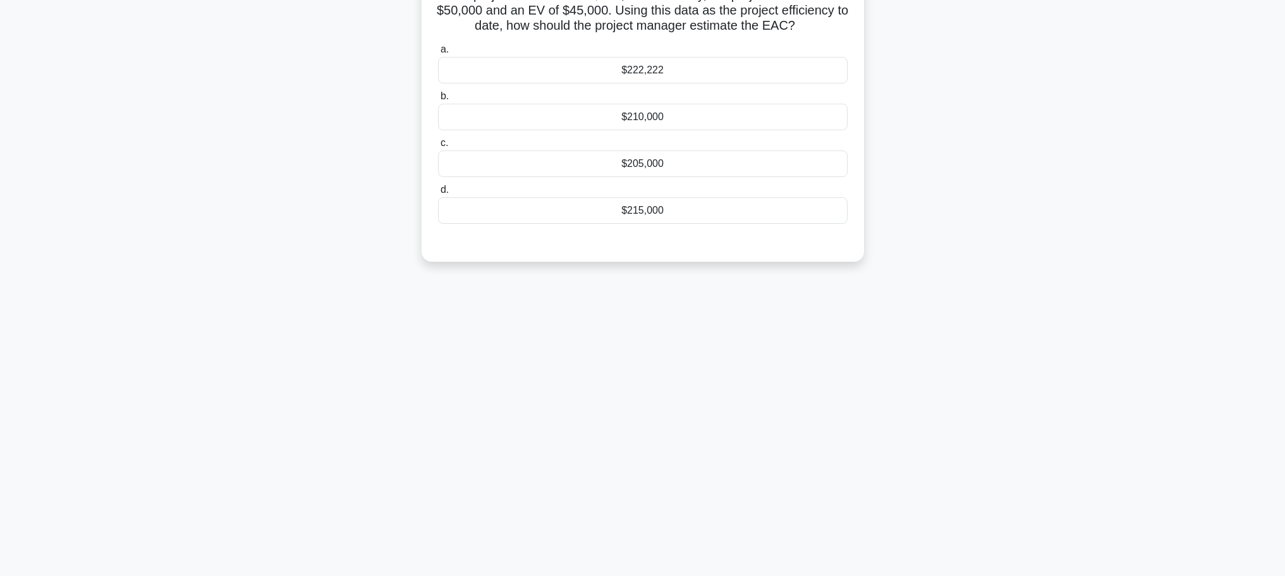
scroll to position [0, 0]
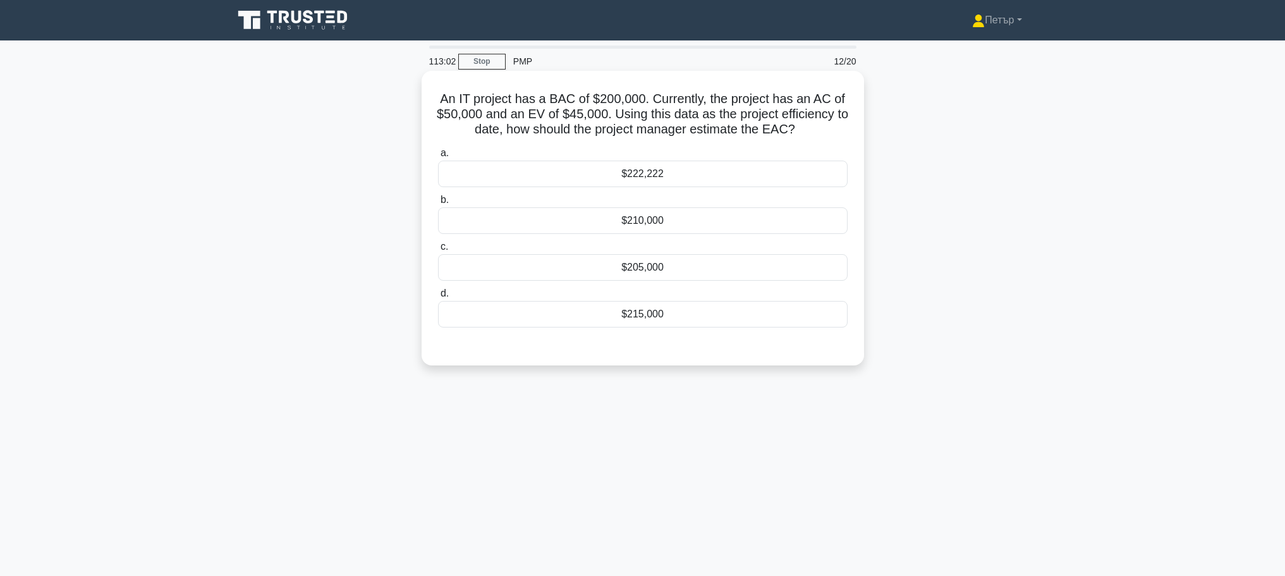
click at [823, 169] on div "$222,222" at bounding box center [643, 174] width 410 height 27
click at [438, 157] on input "a. $222,222" at bounding box center [438, 153] width 0 height 8
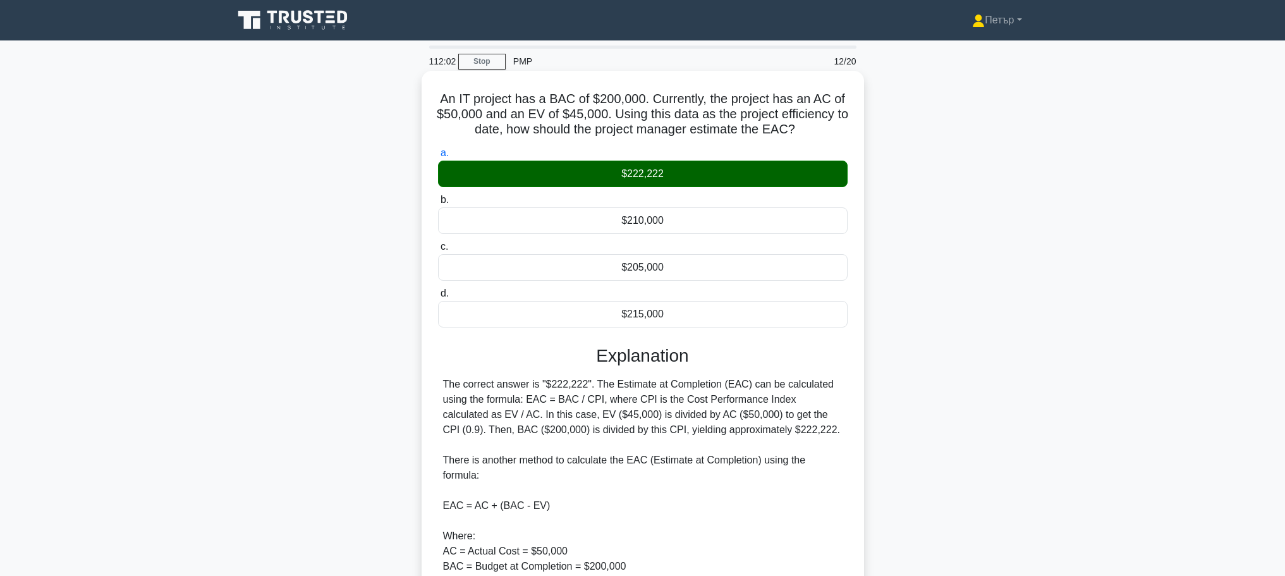
scroll to position [253, 0]
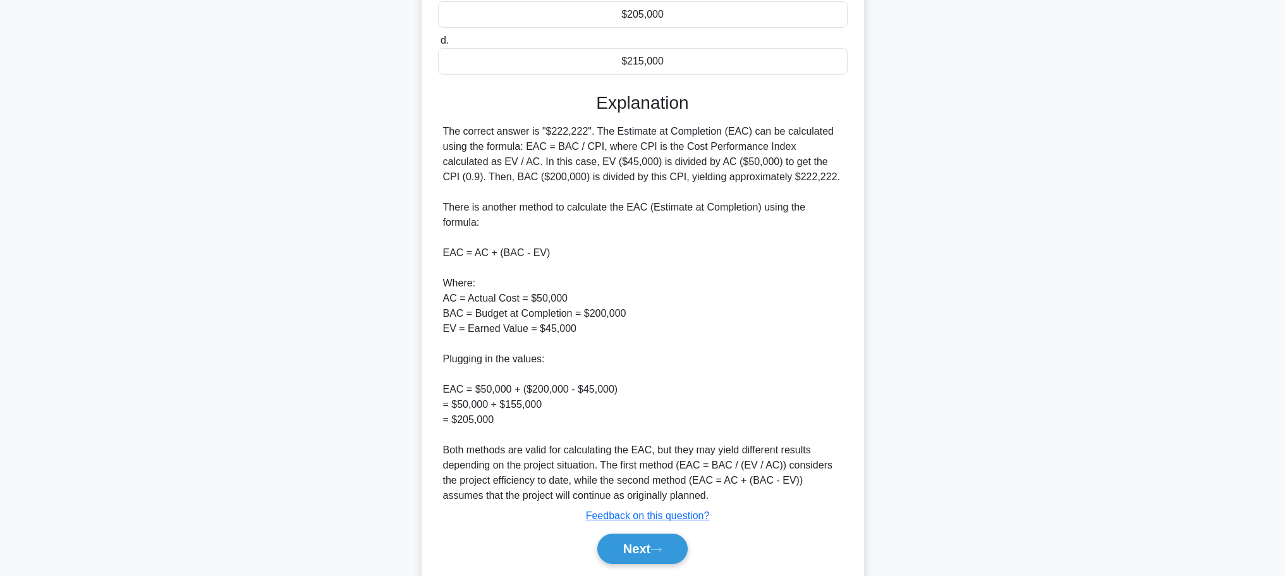
click at [621, 534] on button "Next" at bounding box center [642, 549] width 90 height 30
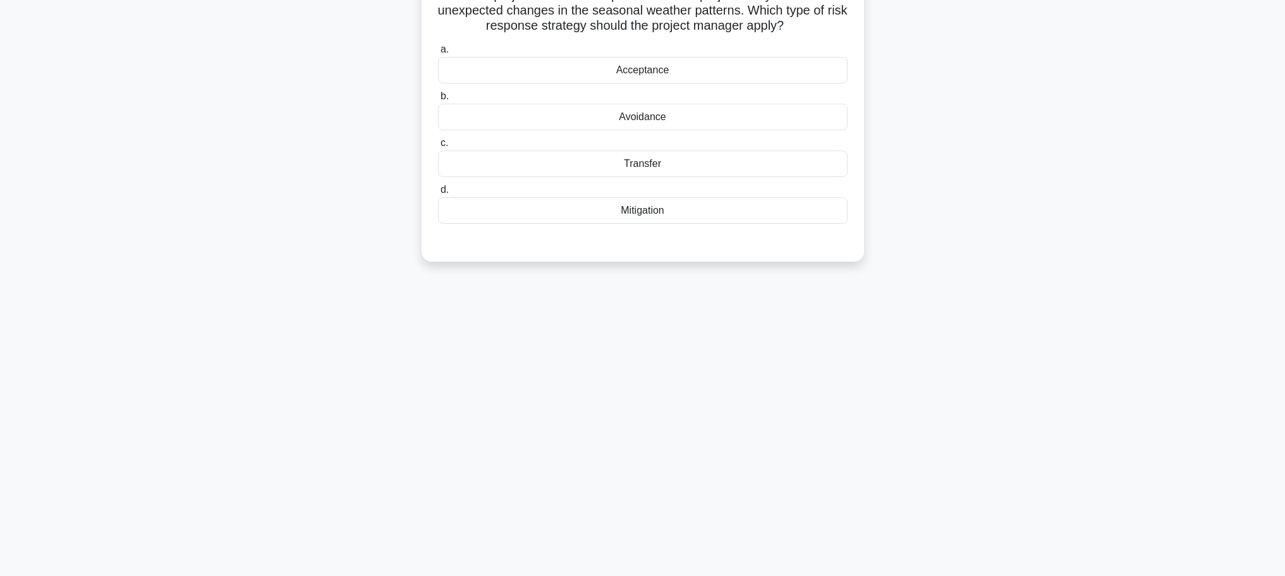
scroll to position [0, 0]
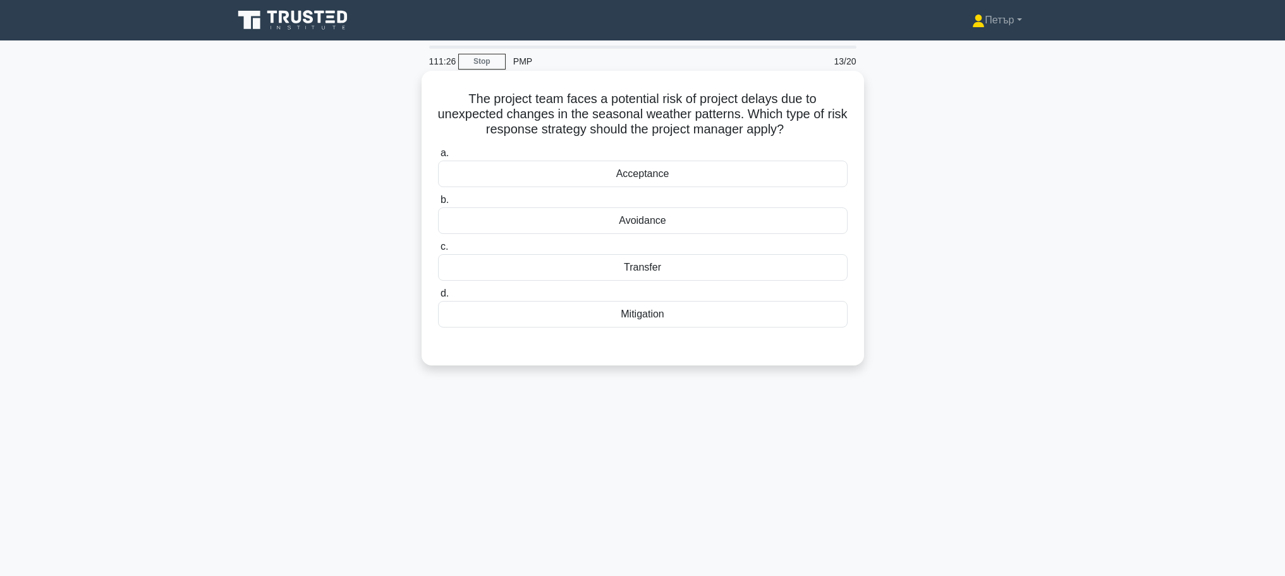
click at [749, 162] on div "Acceptance" at bounding box center [643, 174] width 410 height 27
click at [438, 157] on input "a. Acceptance" at bounding box center [438, 153] width 0 height 8
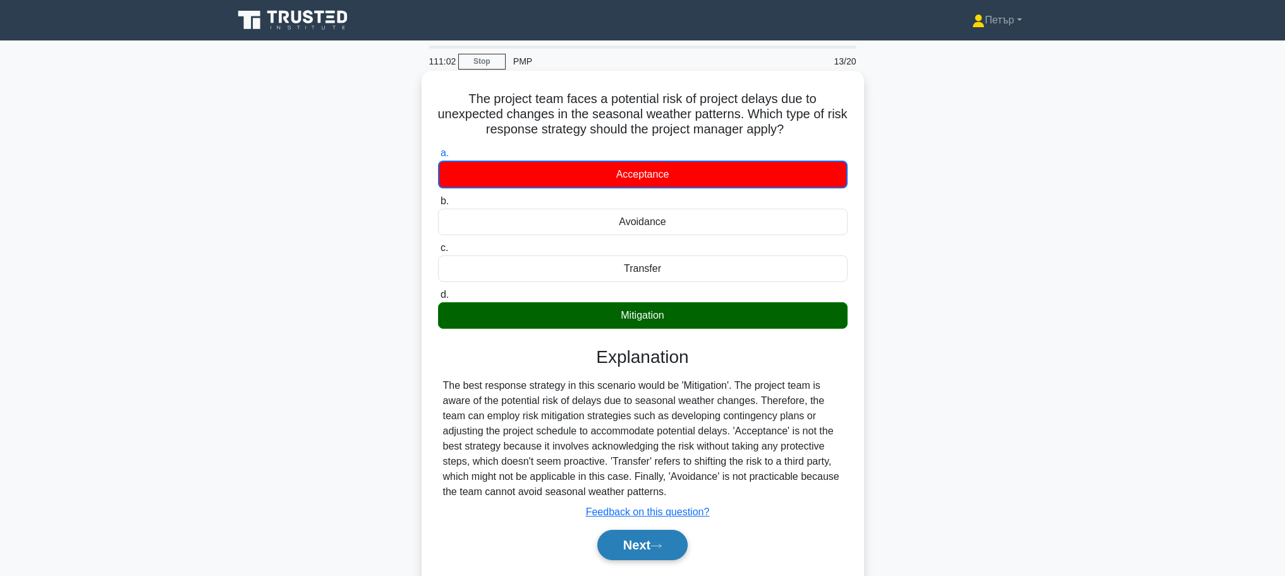
click at [636, 540] on button "Next" at bounding box center [642, 545] width 90 height 30
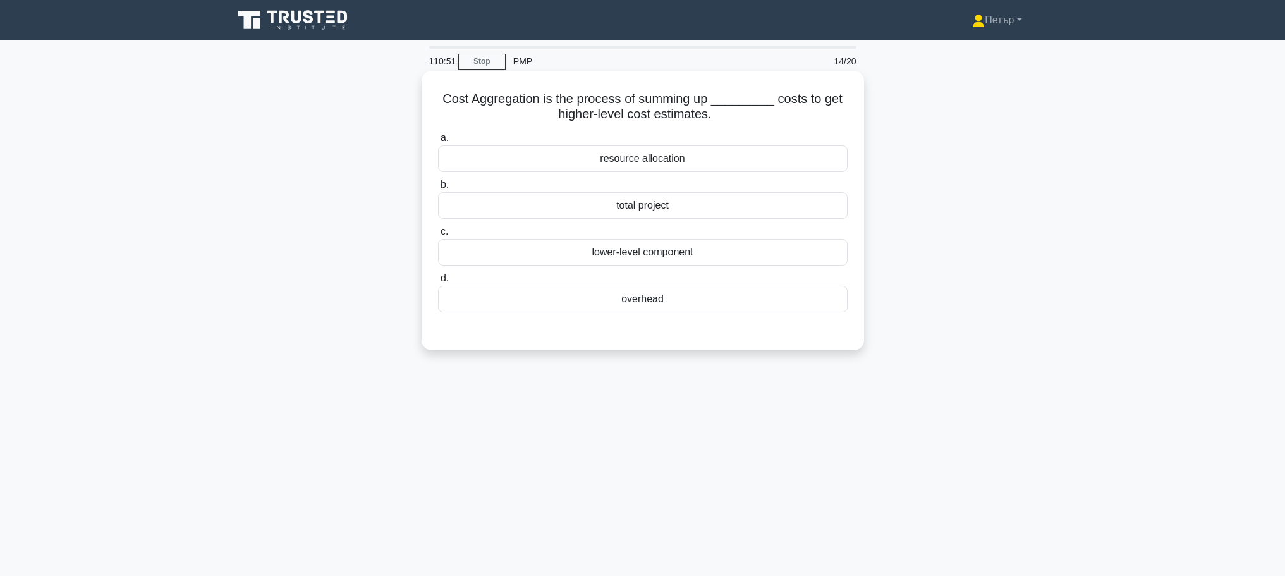
click at [723, 257] on div "lower-level component" at bounding box center [643, 252] width 410 height 27
click at [438, 236] on input "c. lower-level component" at bounding box center [438, 232] width 0 height 8
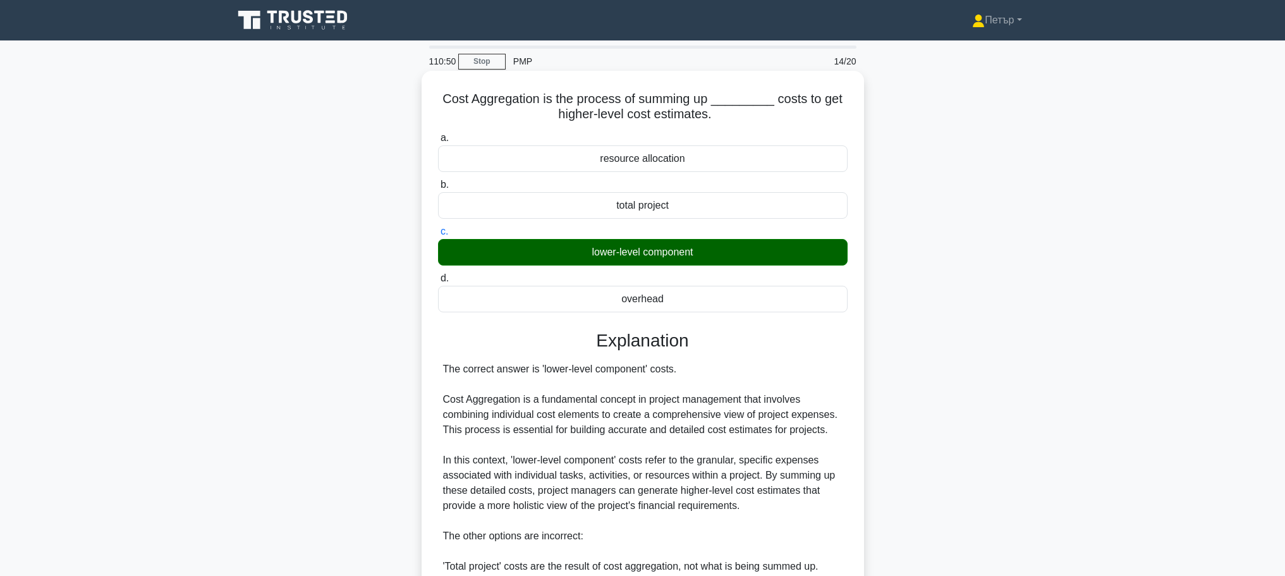
scroll to position [219, 0]
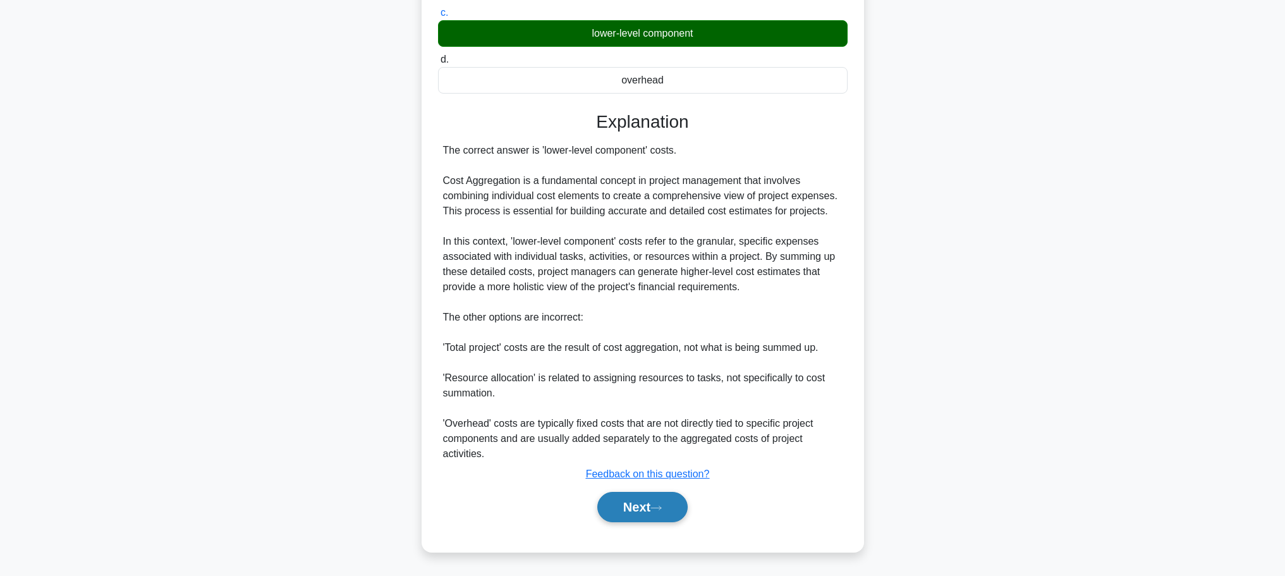
click at [657, 492] on button "Next" at bounding box center [642, 507] width 90 height 30
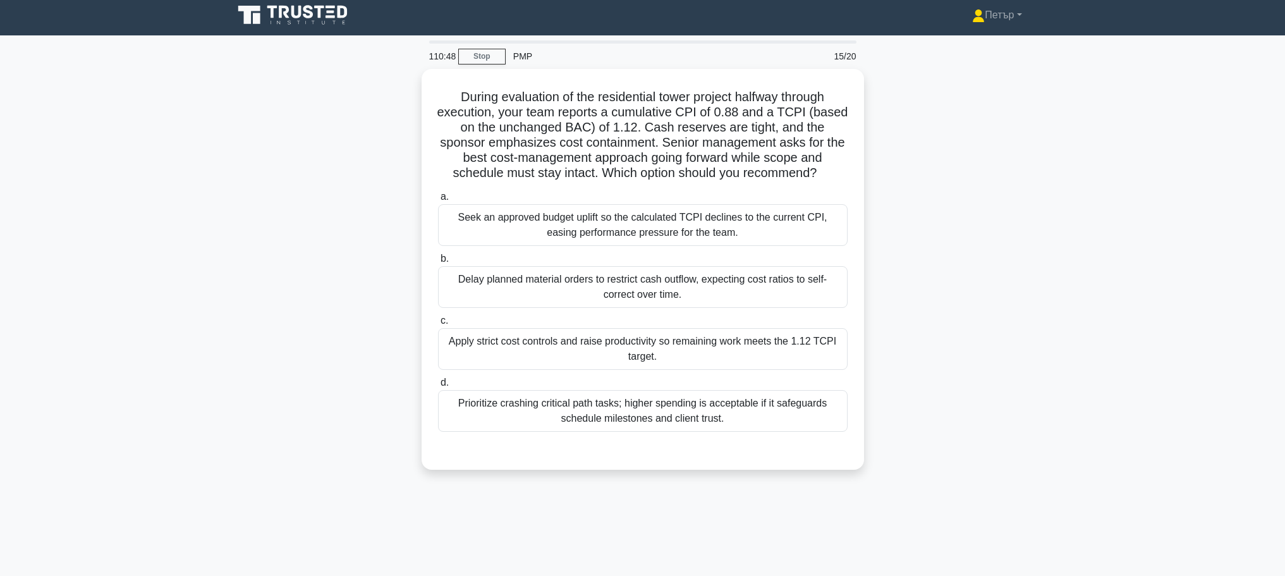
scroll to position [0, 0]
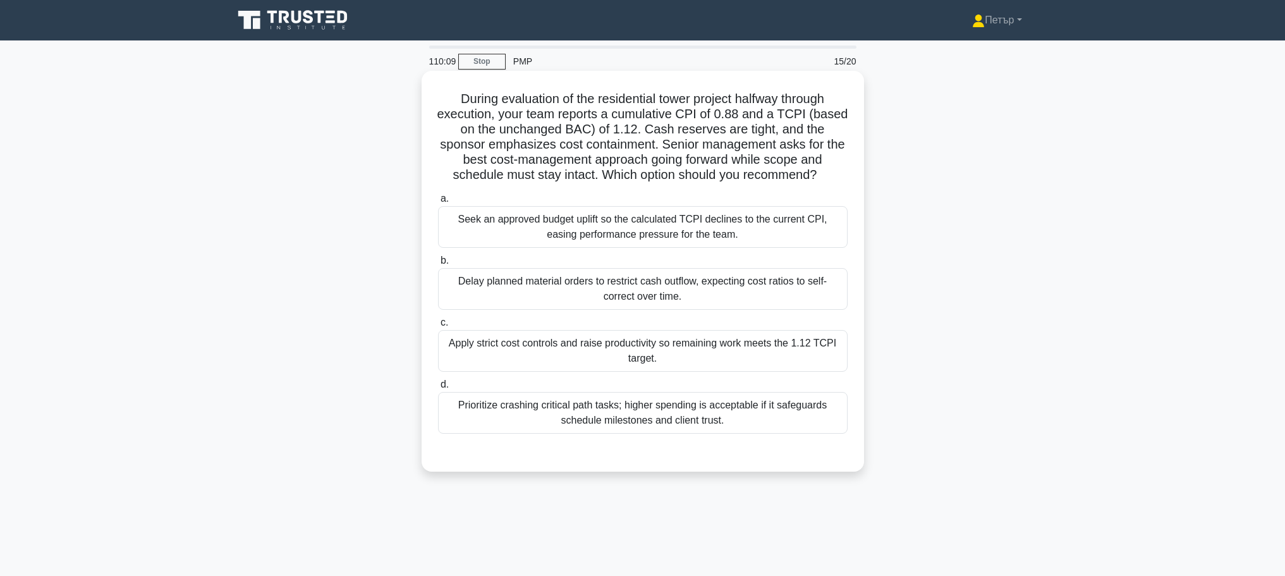
click at [699, 339] on div "Apply strict cost controls and raise productivity so remaining work meets the 1…" at bounding box center [643, 351] width 410 height 42
click at [438, 327] on input "c. Apply strict cost controls and raise productivity so remaining work meets th…" at bounding box center [438, 323] width 0 height 8
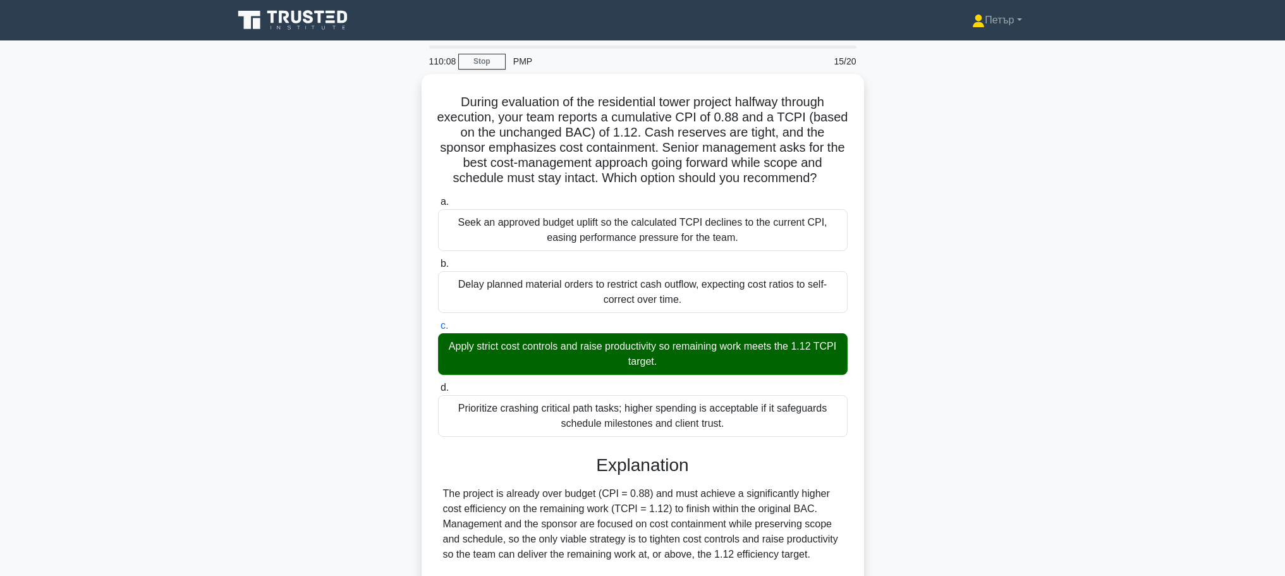
scroll to position [174, 0]
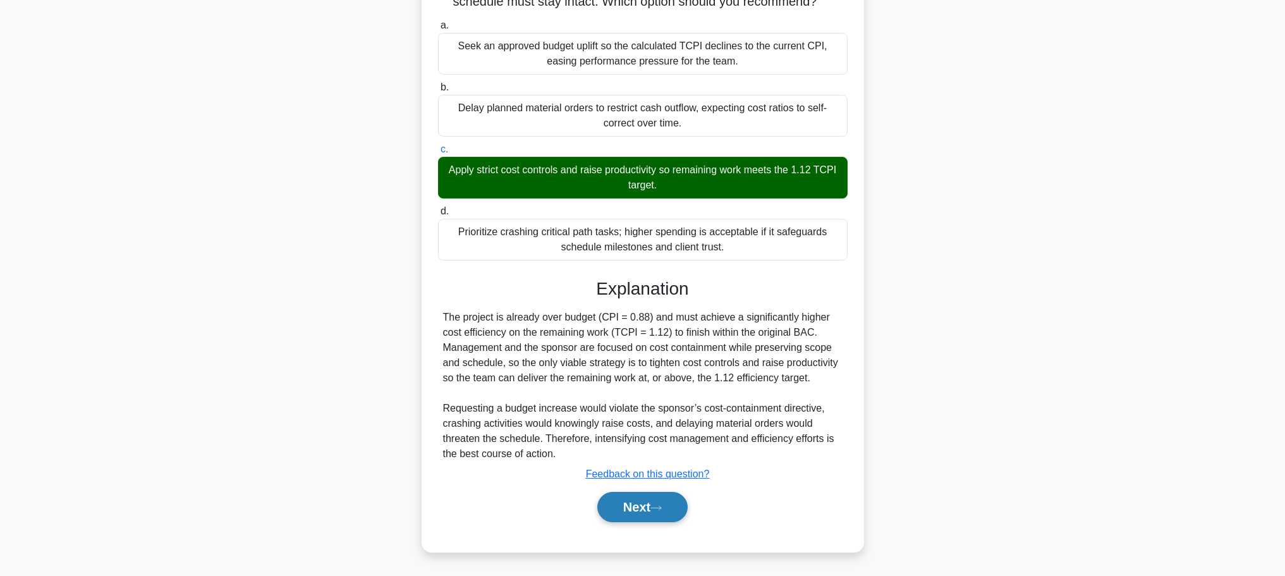
click at [683, 501] on button "Next" at bounding box center [642, 507] width 90 height 30
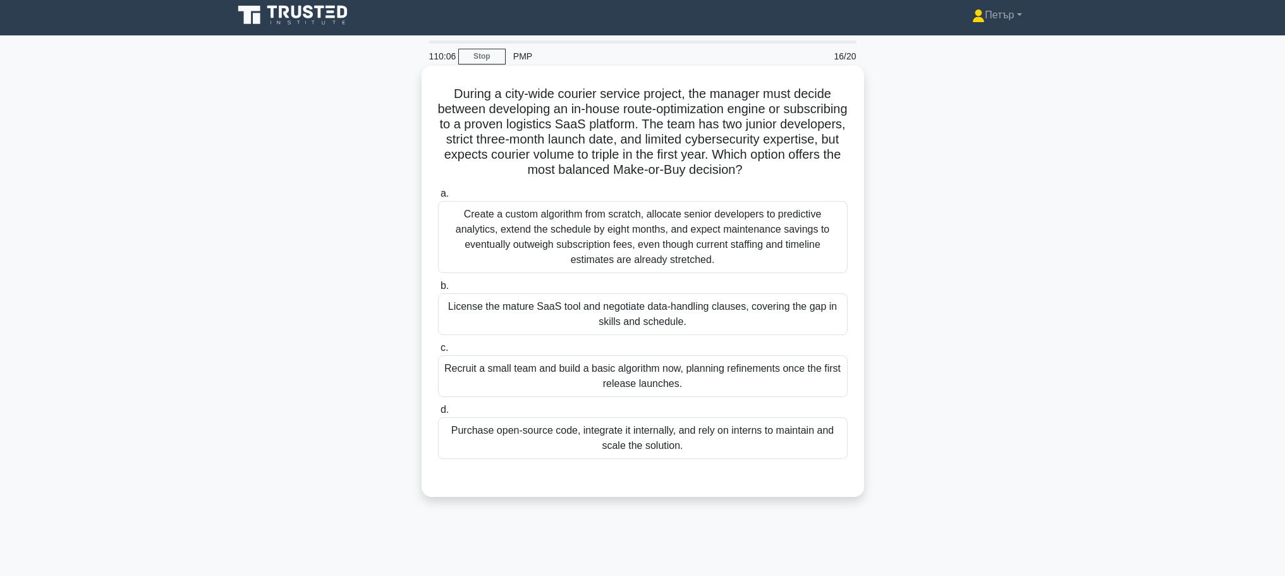
scroll to position [0, 0]
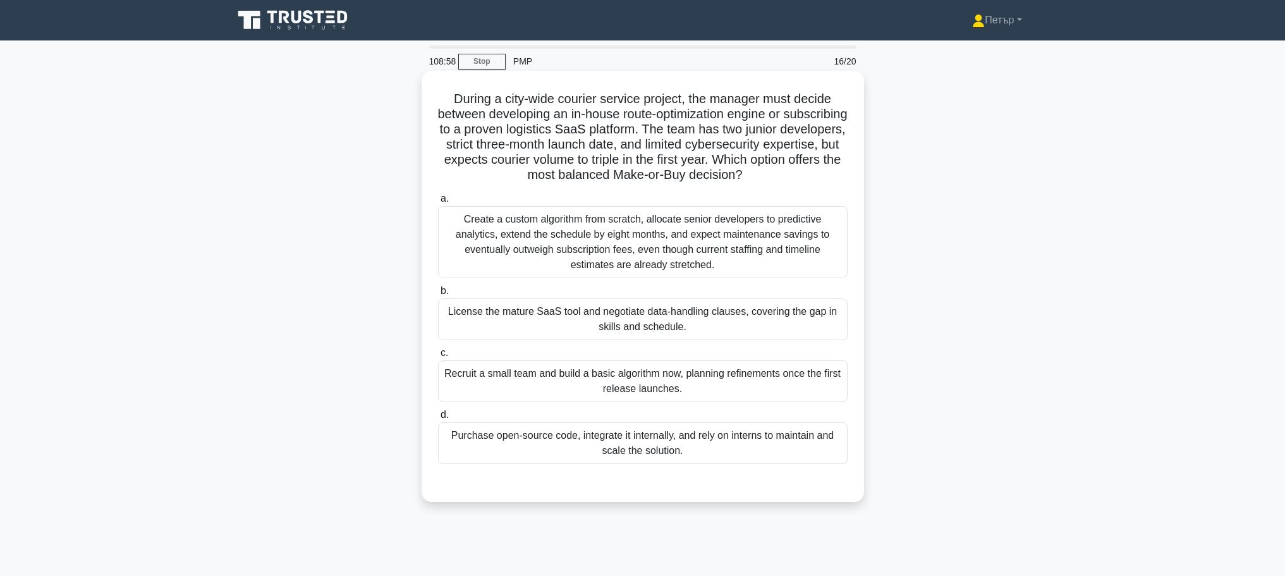
click at [768, 319] on div "License the mature SaaS tool and negotiate data-handling clauses, covering the …" at bounding box center [643, 319] width 410 height 42
click at [438, 295] on input "b. License the mature SaaS tool and negotiate data-handling clauses, covering t…" at bounding box center [438, 291] width 0 height 8
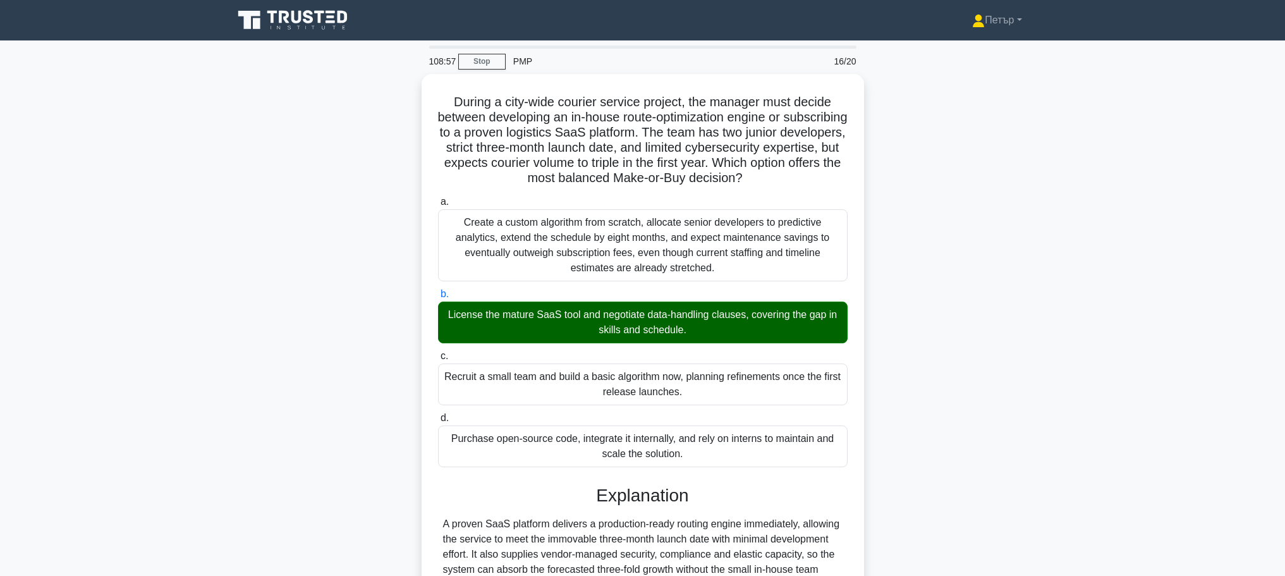
scroll to position [253, 0]
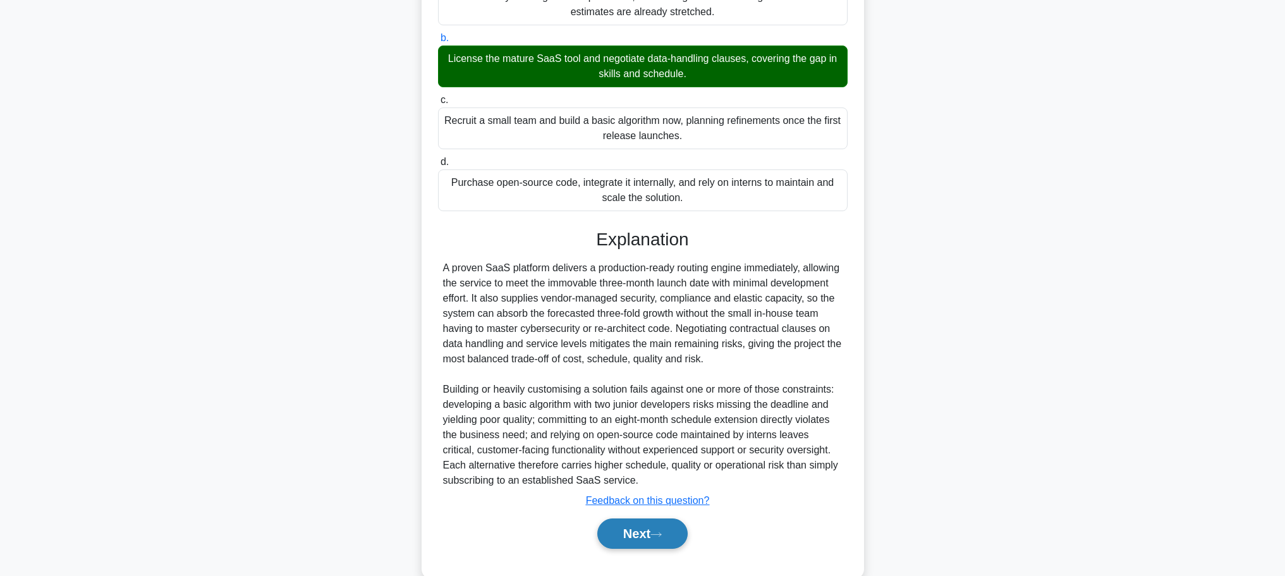
click at [641, 530] on button "Next" at bounding box center [642, 533] width 90 height 30
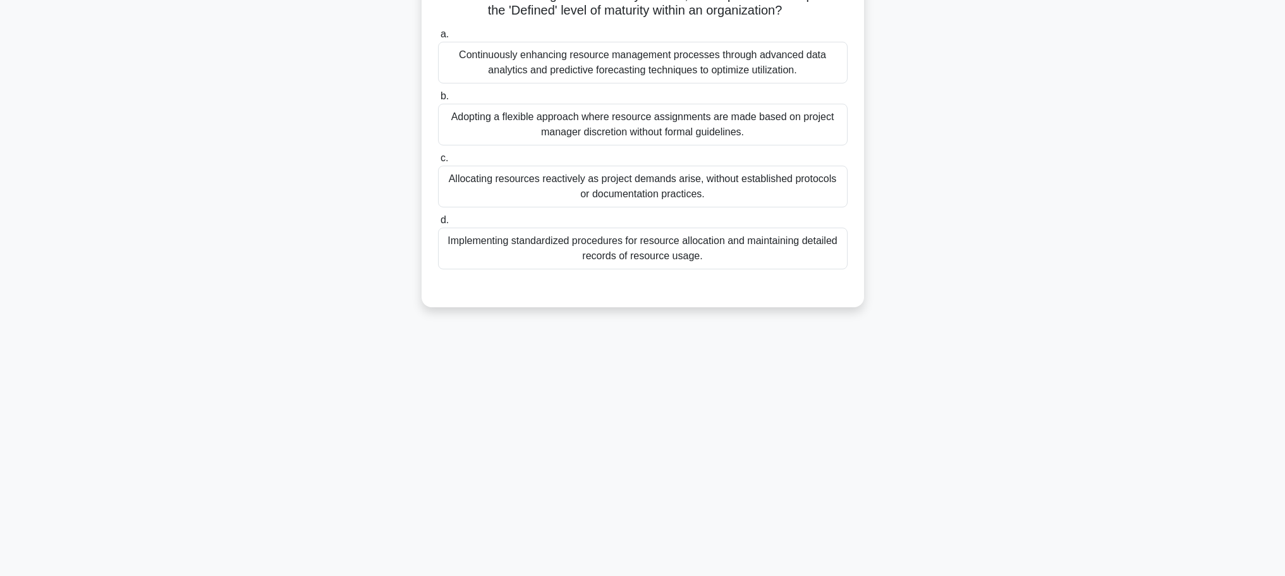
scroll to position [0, 0]
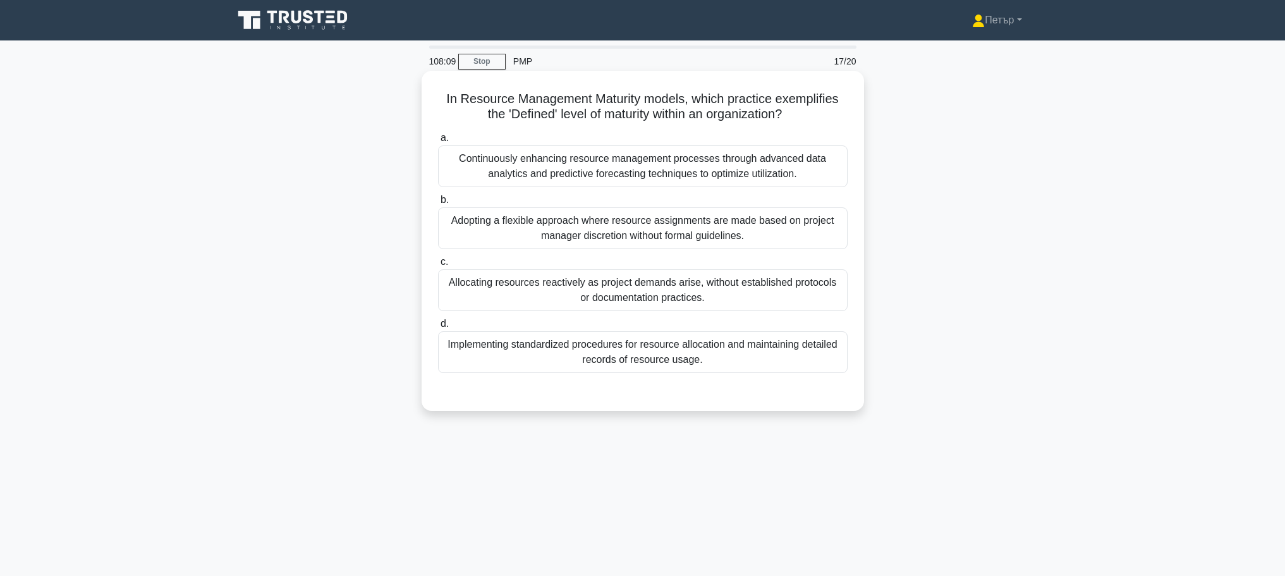
drag, startPoint x: 827, startPoint y: 166, endPoint x: 815, endPoint y: 161, distance: 13.0
click at [826, 165] on div "Continuously enhancing resource management processes through advanced data anal…" at bounding box center [643, 166] width 410 height 42
click at [438, 142] on input "a. Continuously enhancing resource management processes through advanced data a…" at bounding box center [438, 138] width 0 height 8
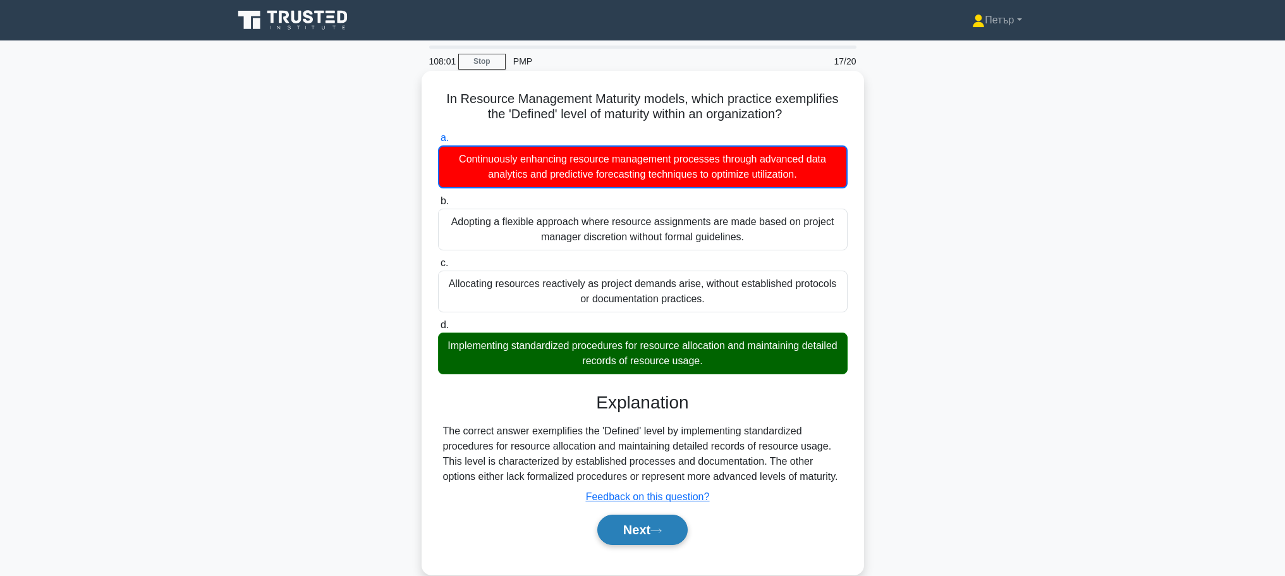
click at [644, 523] on button "Next" at bounding box center [642, 530] width 90 height 30
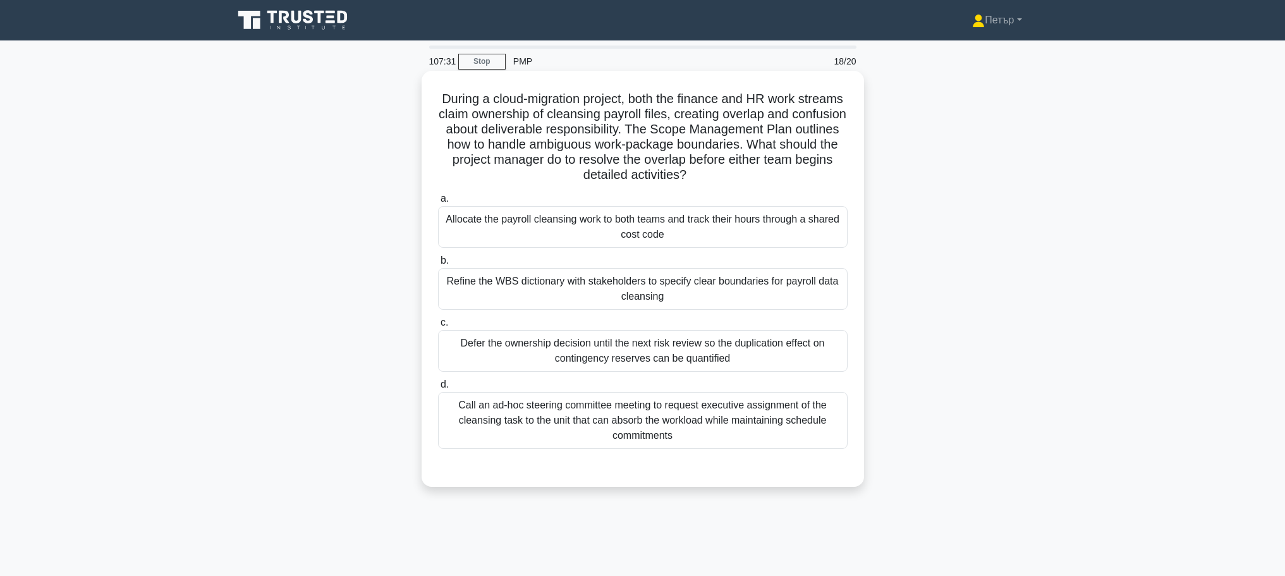
click at [773, 276] on div "Refine the WBS dictionary with stakeholders to specify clear boundaries for pay…" at bounding box center [643, 289] width 410 height 42
click at [438, 265] on input "b. Refine the WBS dictionary with stakeholders to specify clear boundaries for …" at bounding box center [438, 261] width 0 height 8
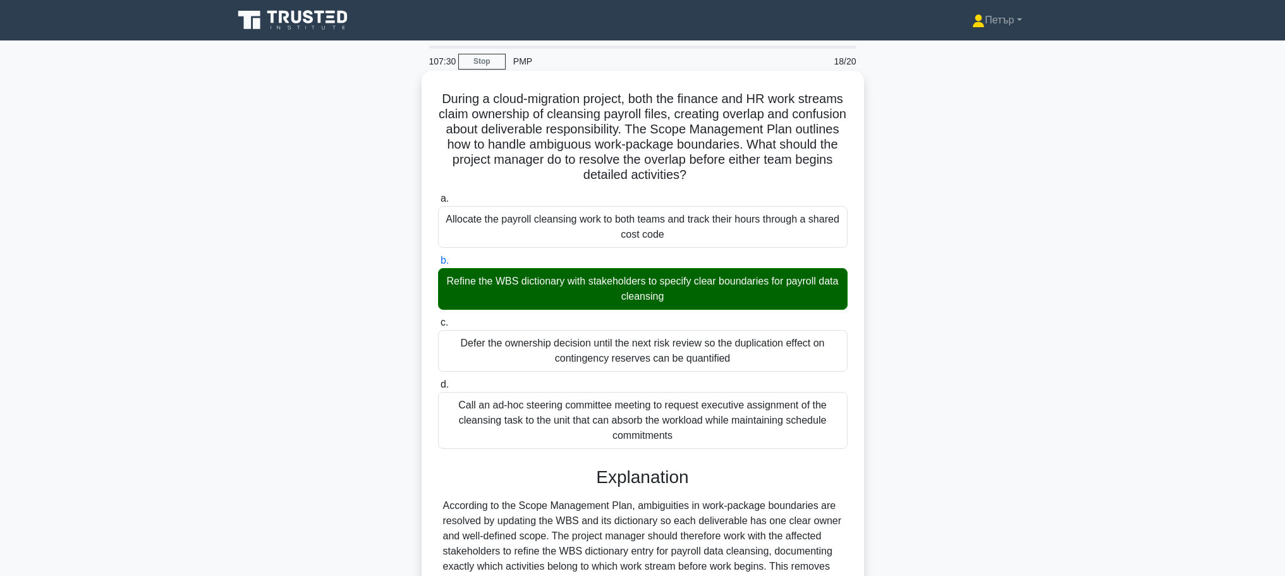
scroll to position [235, 0]
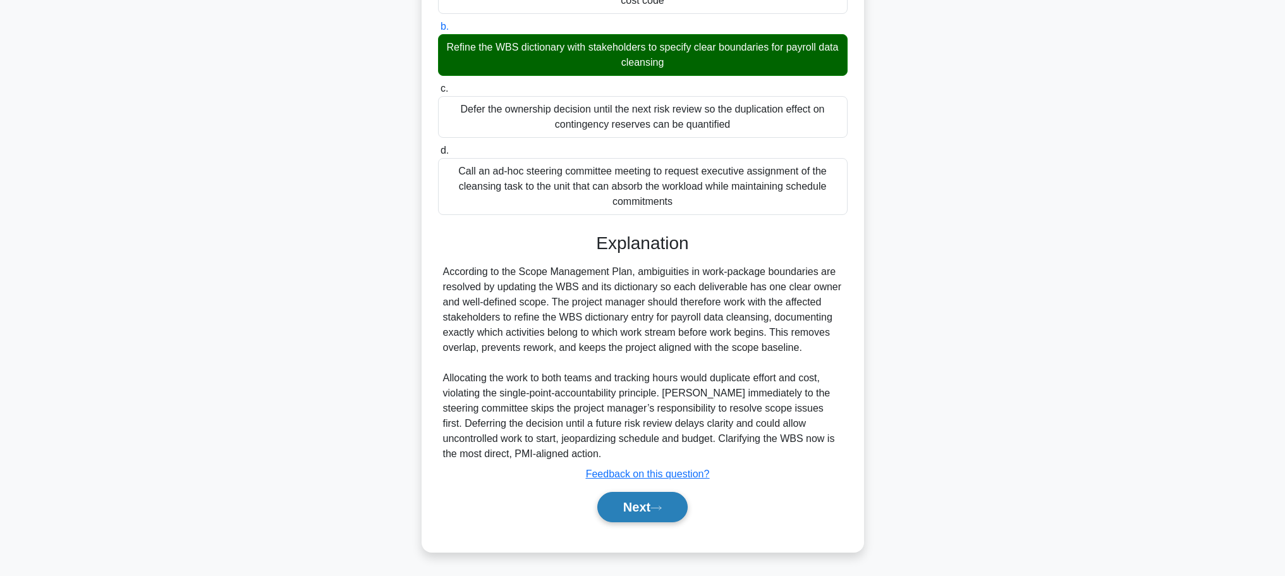
click at [658, 499] on button "Next" at bounding box center [642, 507] width 90 height 30
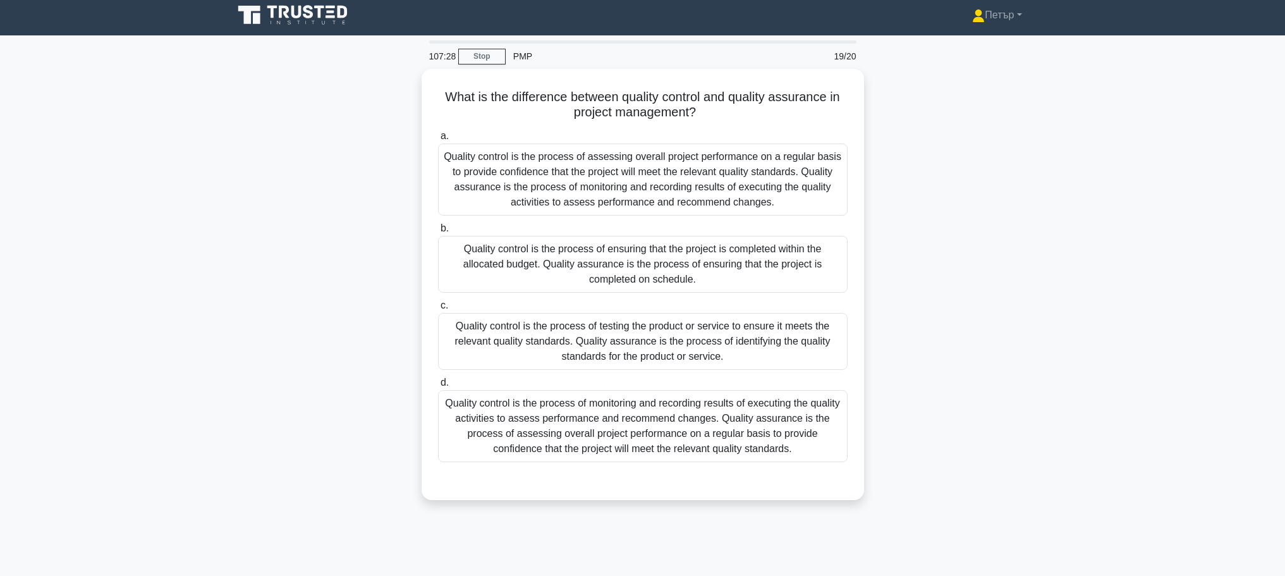
scroll to position [0, 0]
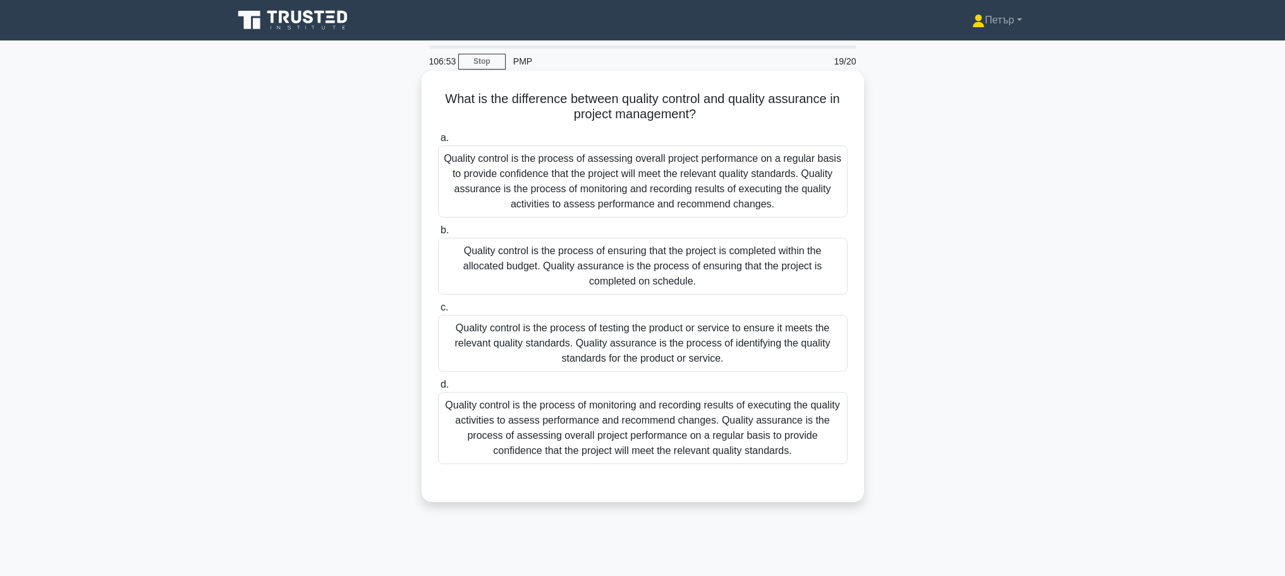
click at [767, 353] on div "Quality control is the process of testing the product or service to ensure it m…" at bounding box center [643, 343] width 410 height 57
click at [438, 312] on input "c. Quality control is the process of testing the product or service to ensure i…" at bounding box center [438, 307] width 0 height 8
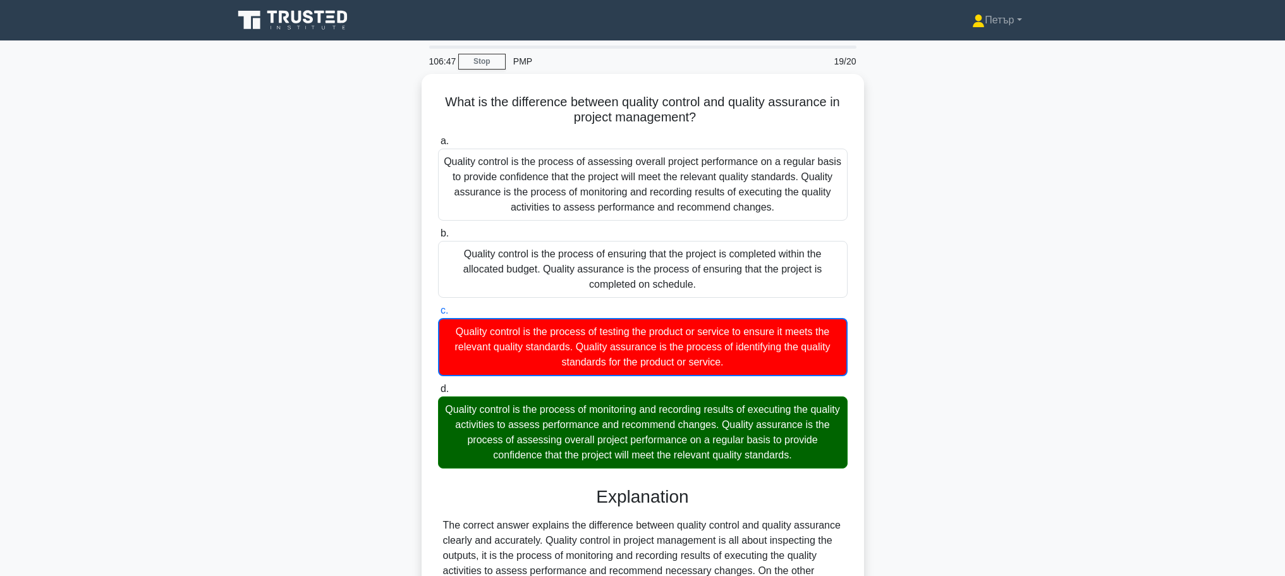
scroll to position [190, 0]
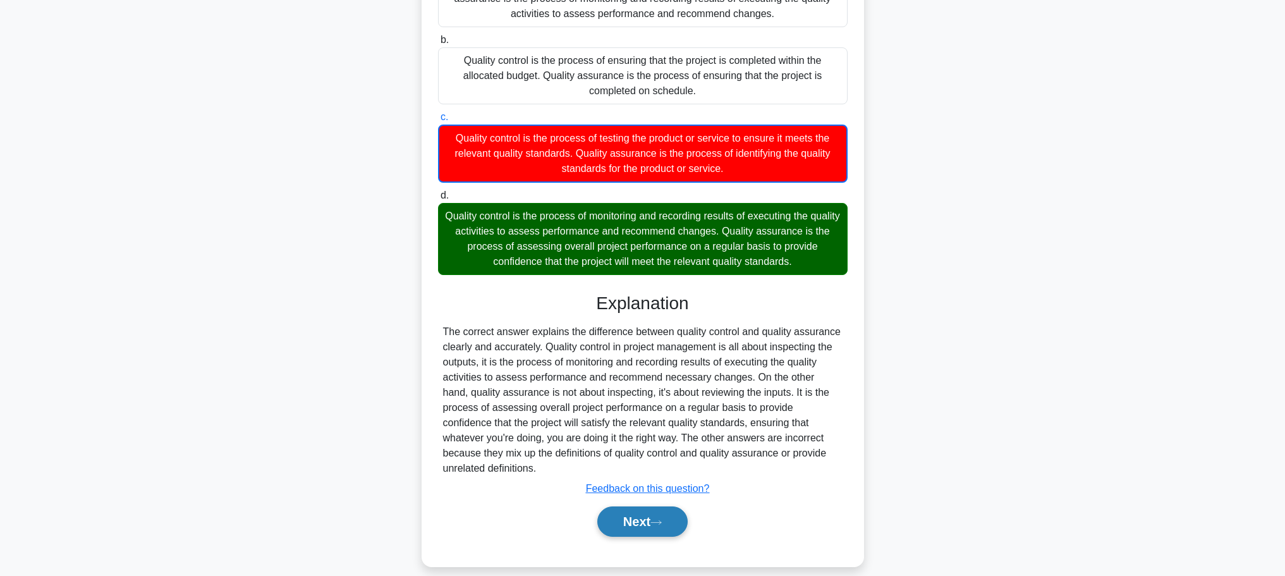
click at [665, 506] on button "Next" at bounding box center [642, 521] width 90 height 30
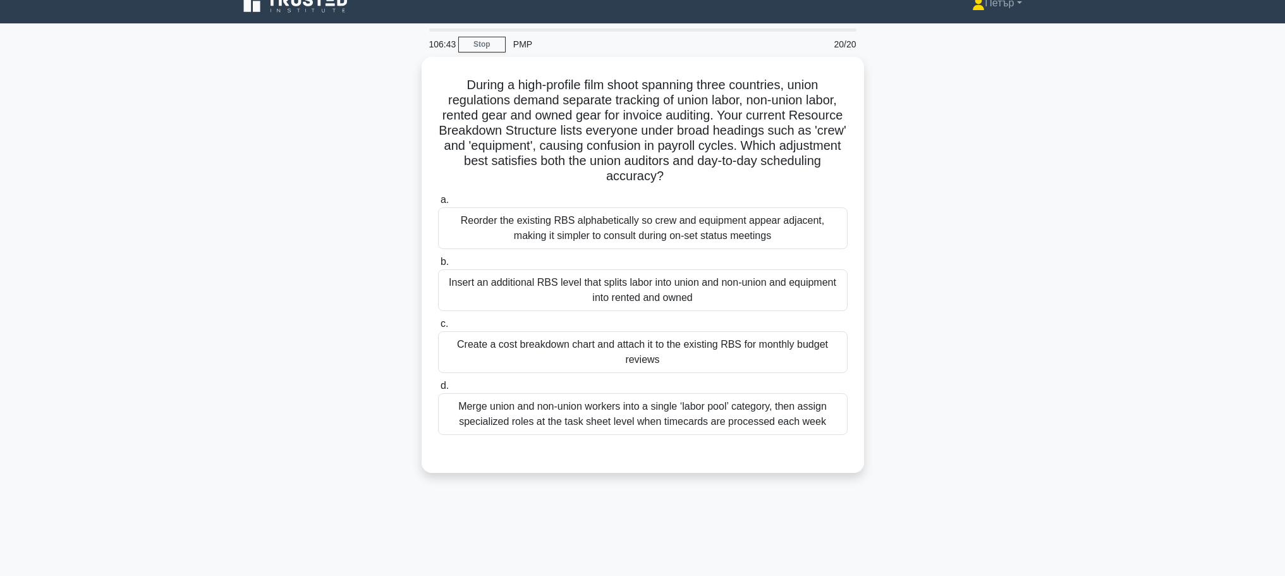
scroll to position [0, 0]
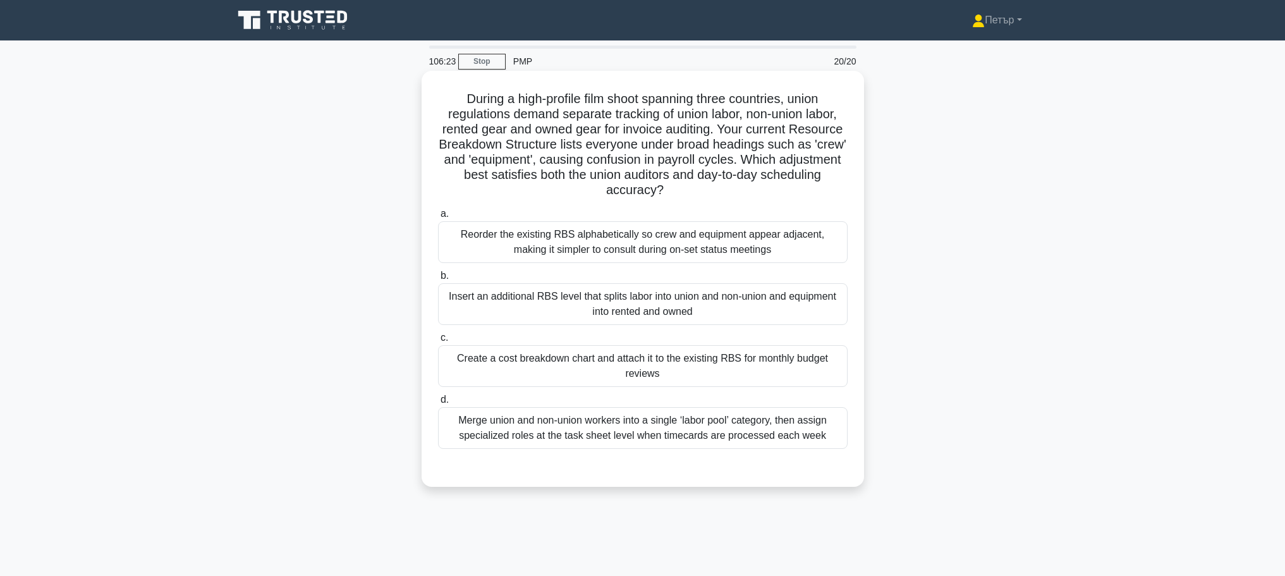
click at [800, 322] on div "Insert an additional RBS level that splits labor into union and non-union and e…" at bounding box center [643, 304] width 410 height 42
click at [438, 280] on input "b. Insert an additional RBS level that splits labor into union and non-union an…" at bounding box center [438, 276] width 0 height 8
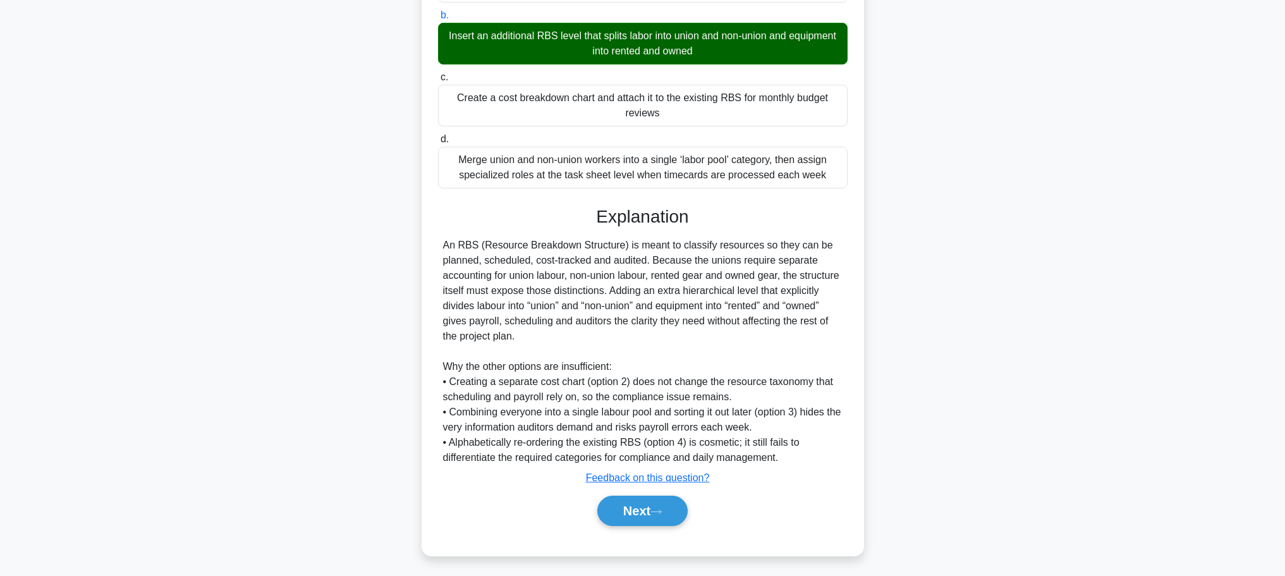
scroll to position [265, 0]
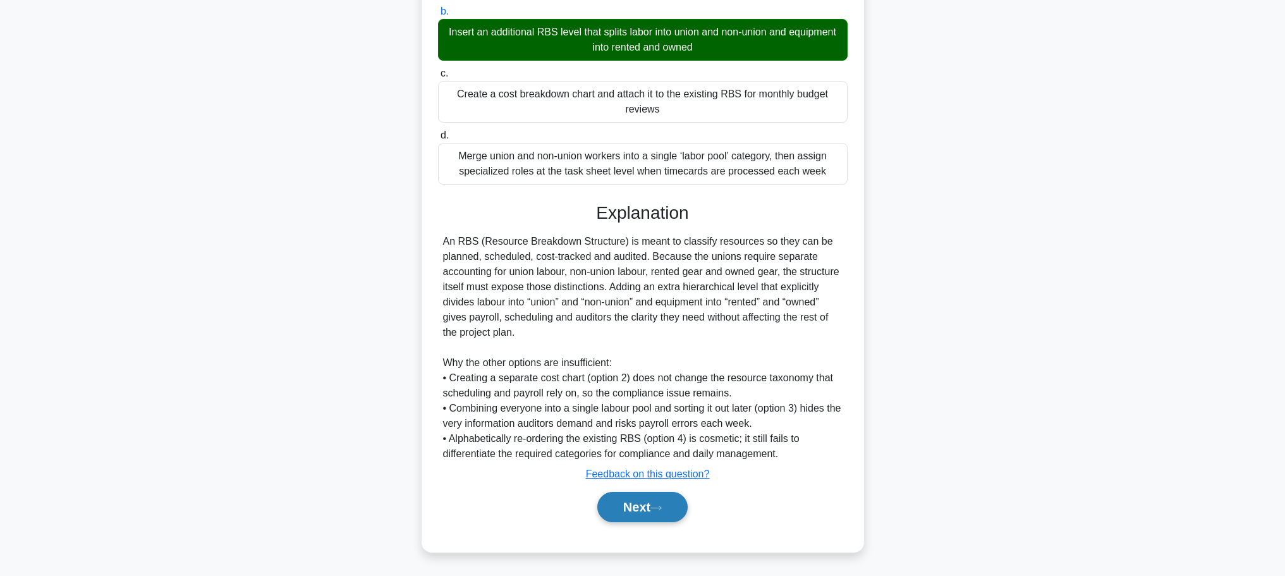
click at [654, 494] on button "Next" at bounding box center [642, 507] width 90 height 30
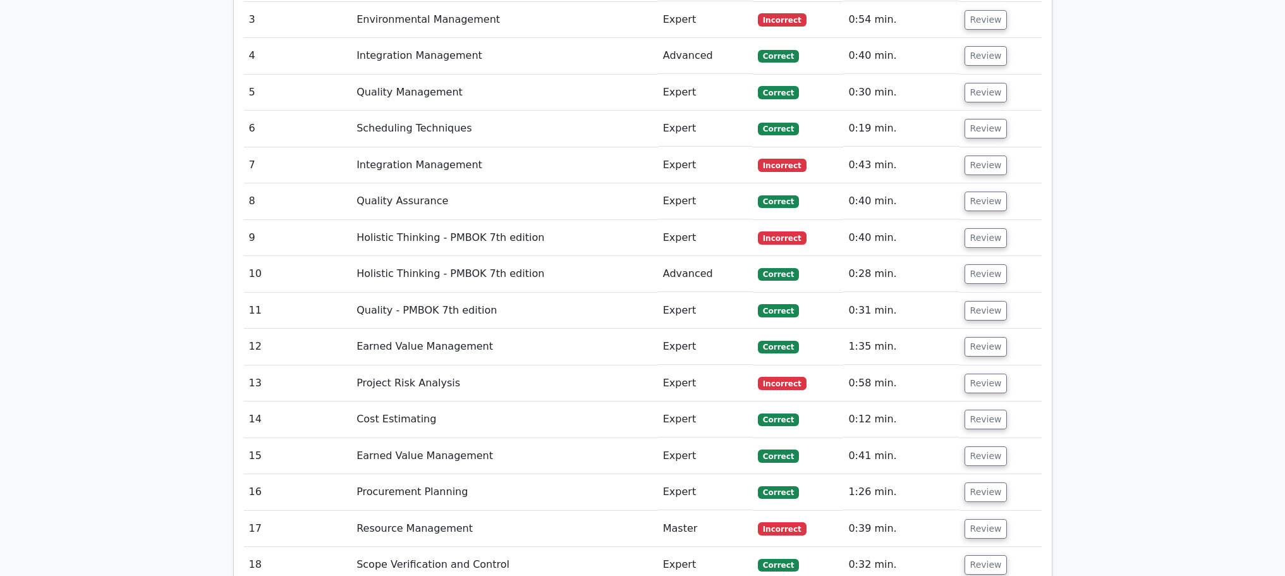
scroll to position [1517, 0]
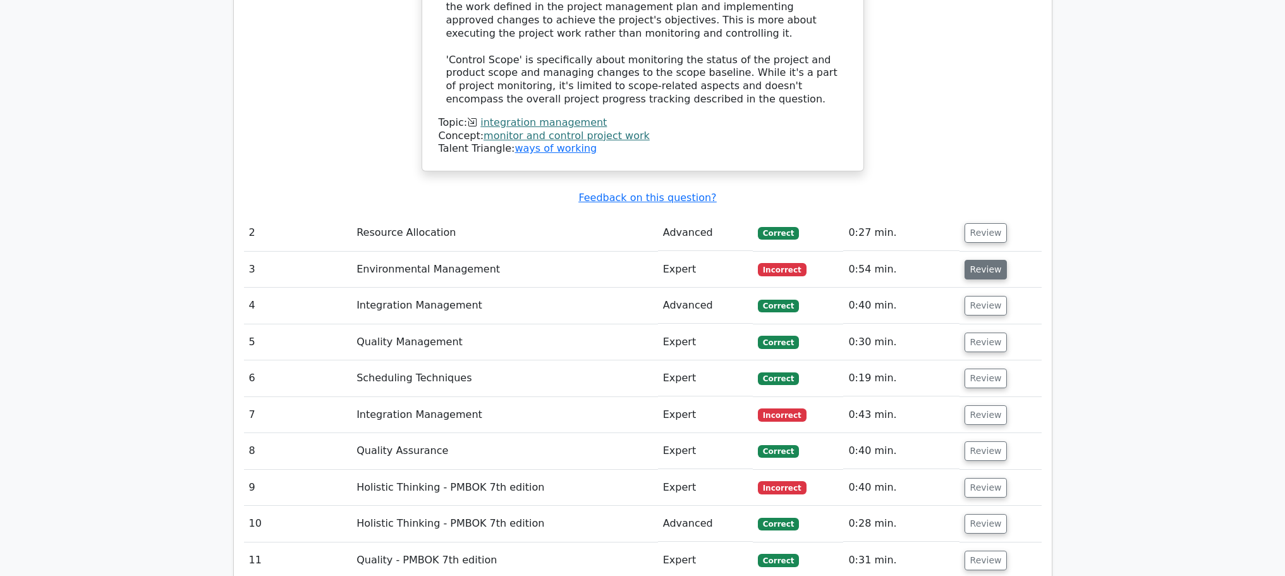
click at [980, 266] on button "Review" at bounding box center [986, 270] width 43 height 20
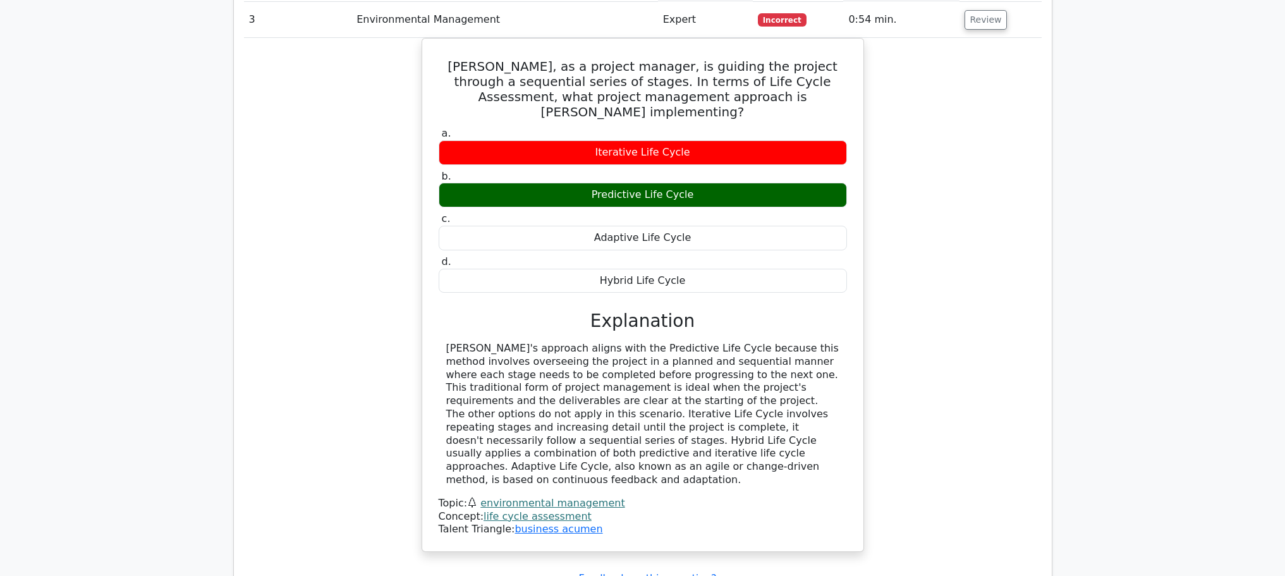
scroll to position [2023, 0]
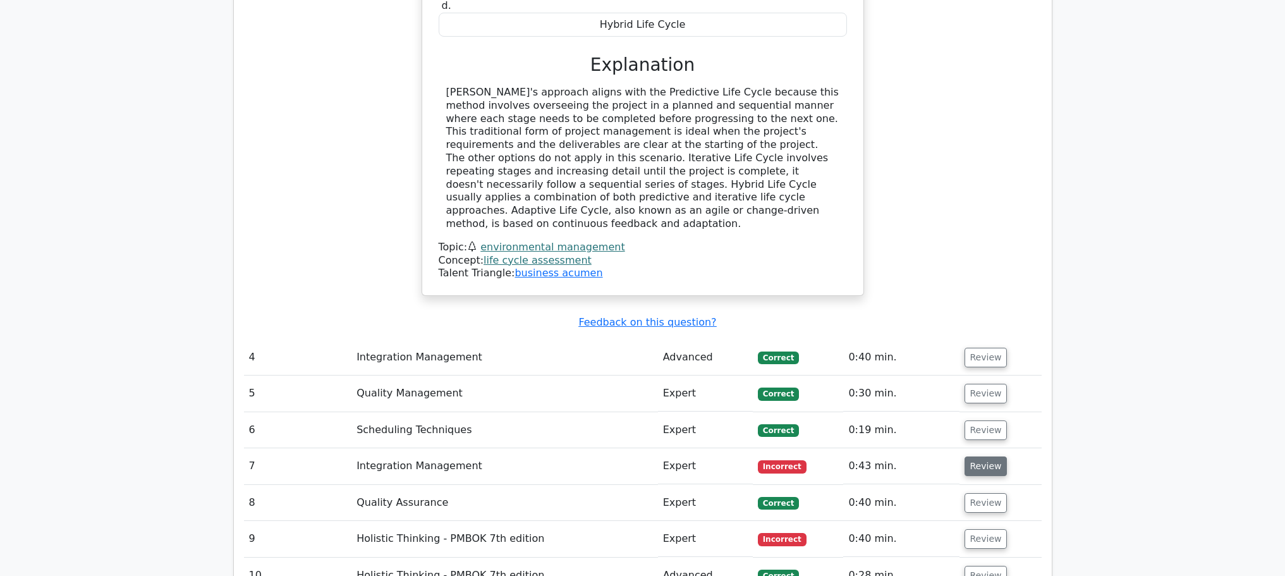
click at [975, 456] on button "Review" at bounding box center [986, 466] width 43 height 20
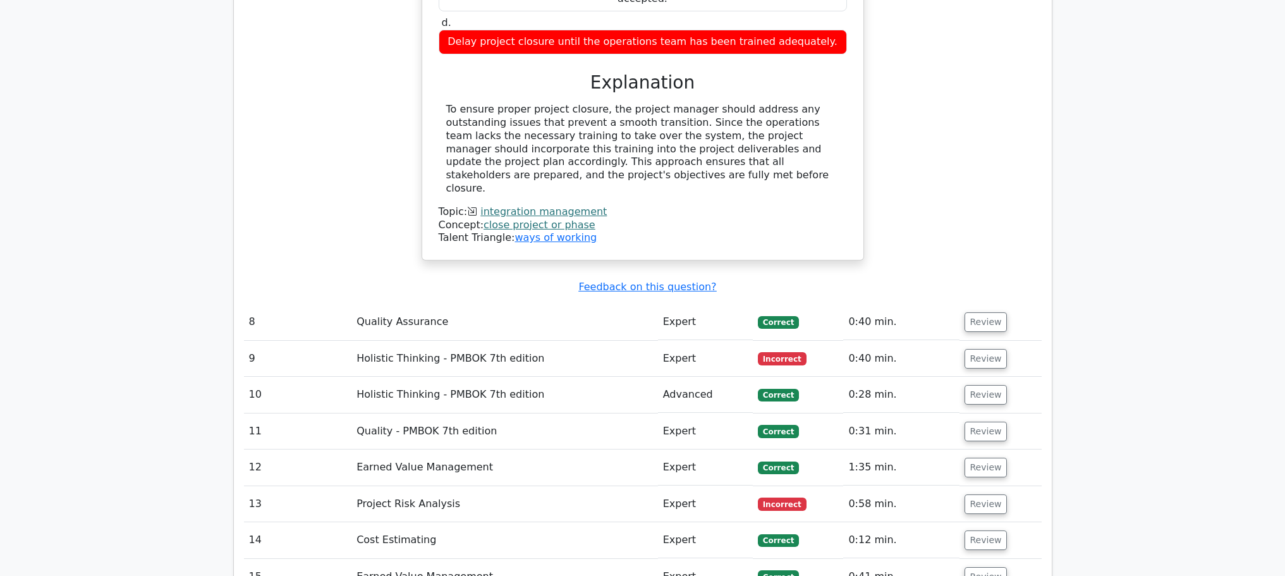
scroll to position [3034, 0]
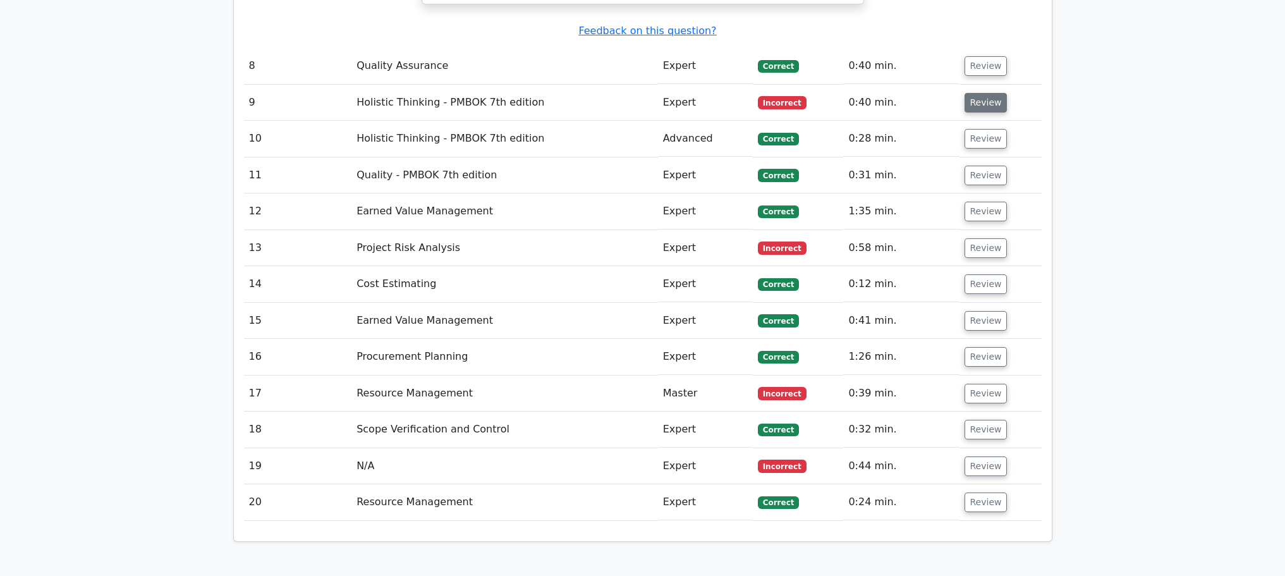
click at [992, 93] on button "Review" at bounding box center [986, 103] width 43 height 20
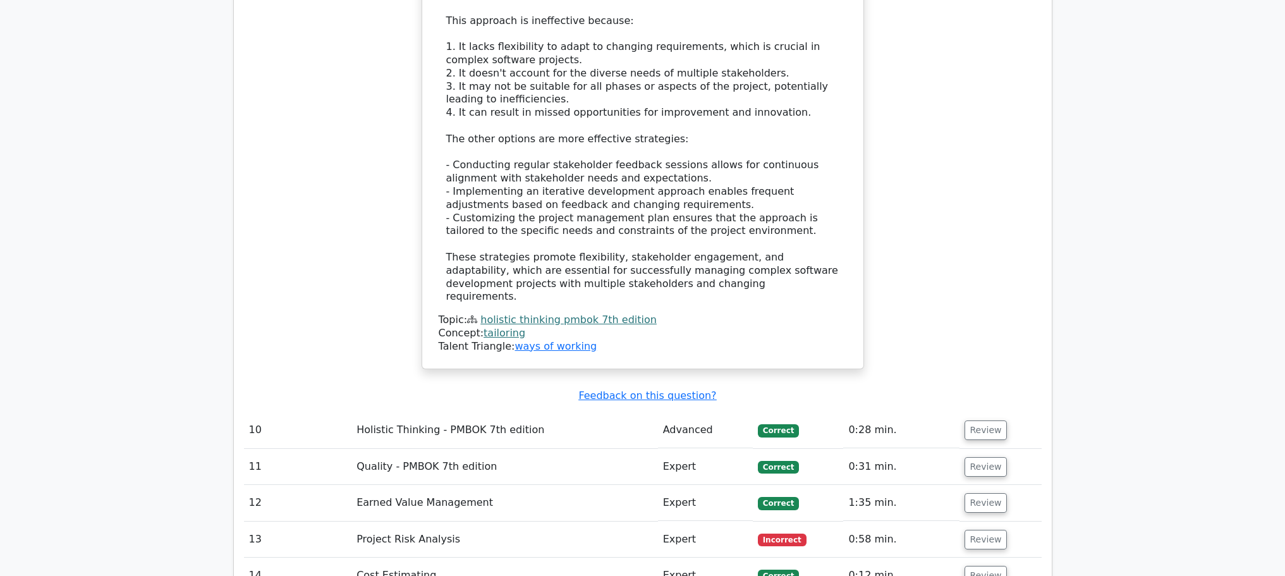
scroll to position [3793, 0]
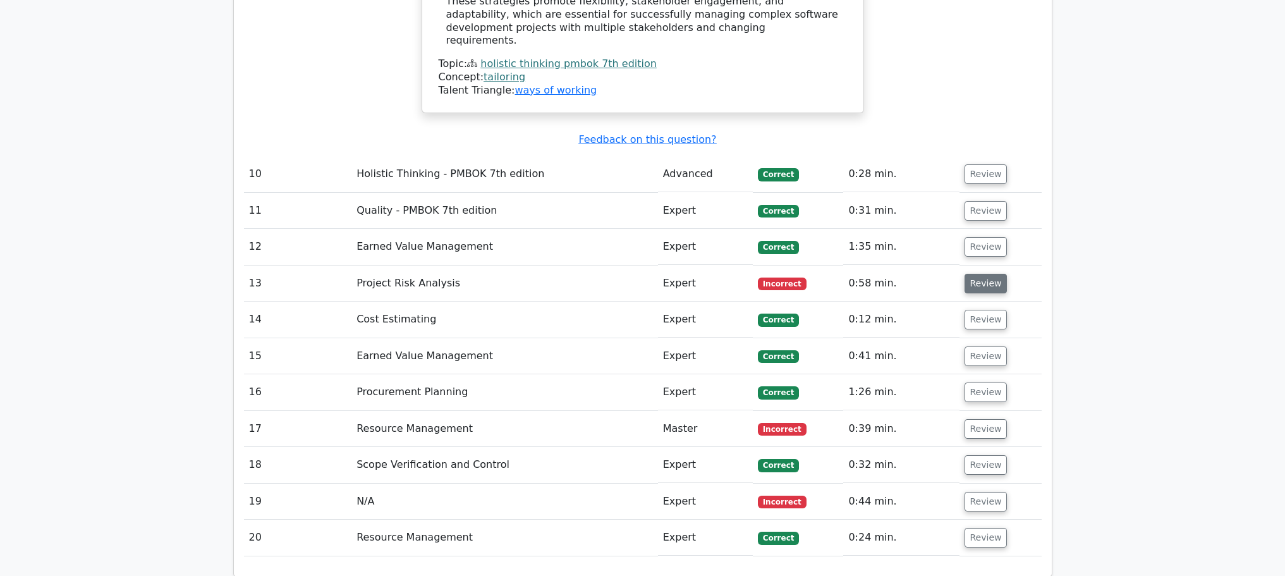
click at [992, 274] on button "Review" at bounding box center [986, 284] width 43 height 20
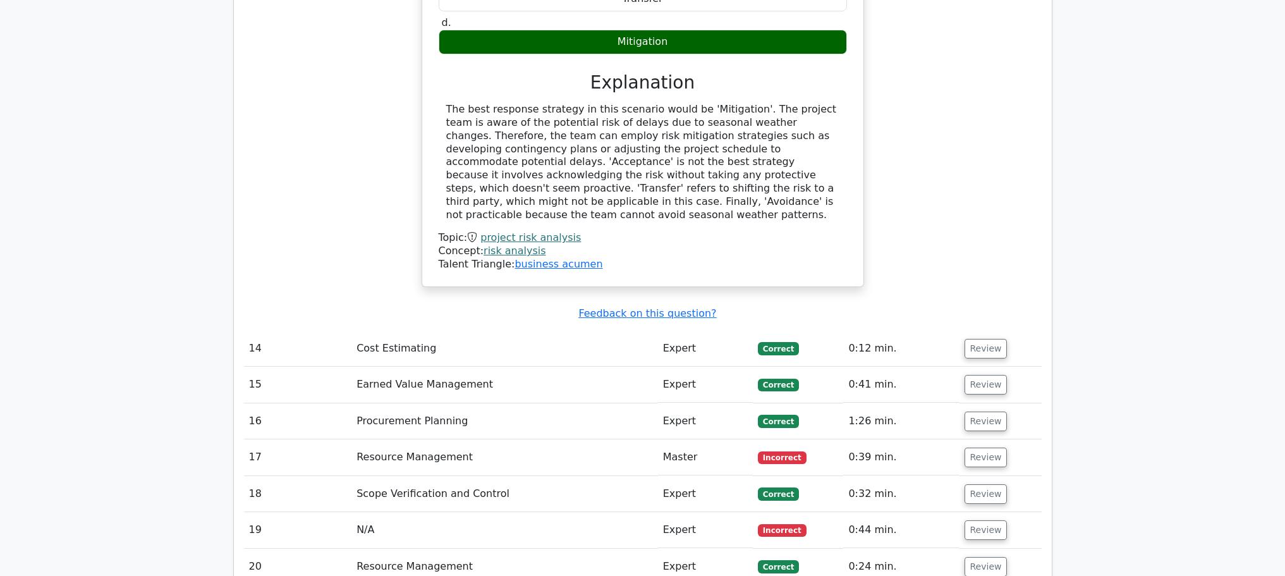
scroll to position [4463, 0]
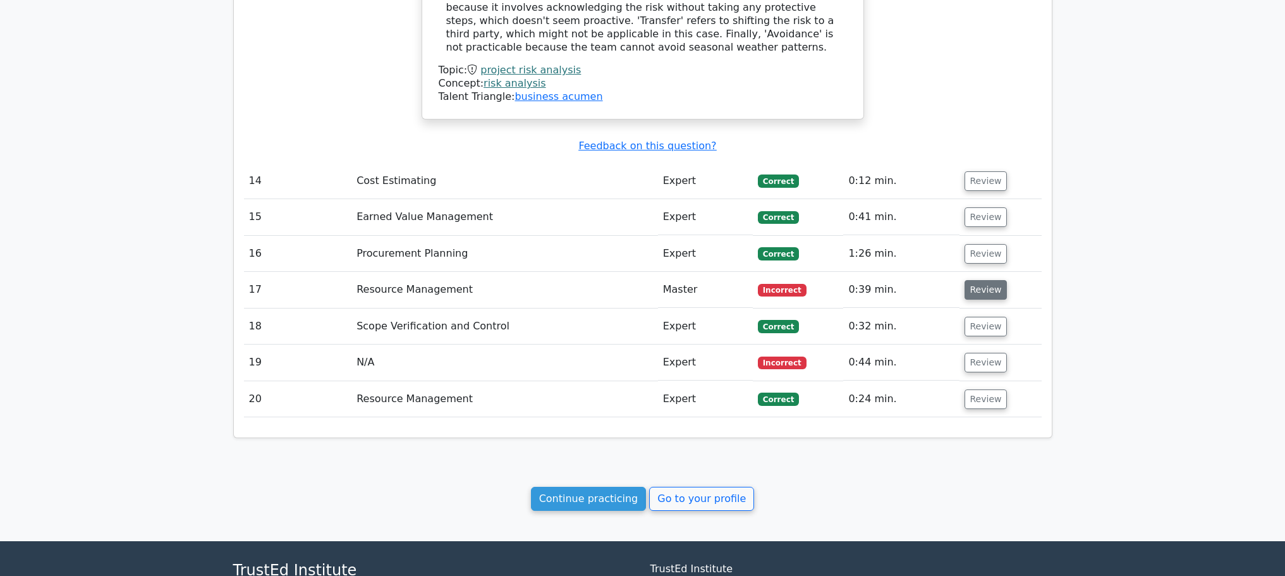
click at [999, 280] on button "Review" at bounding box center [986, 290] width 43 height 20
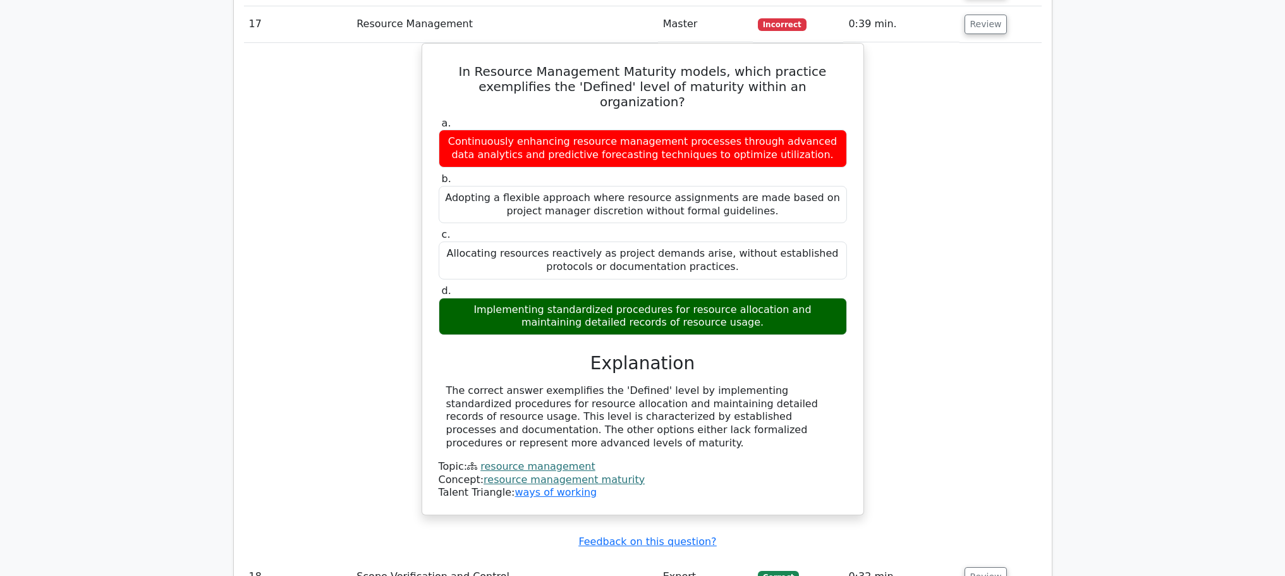
scroll to position [4964, 0]
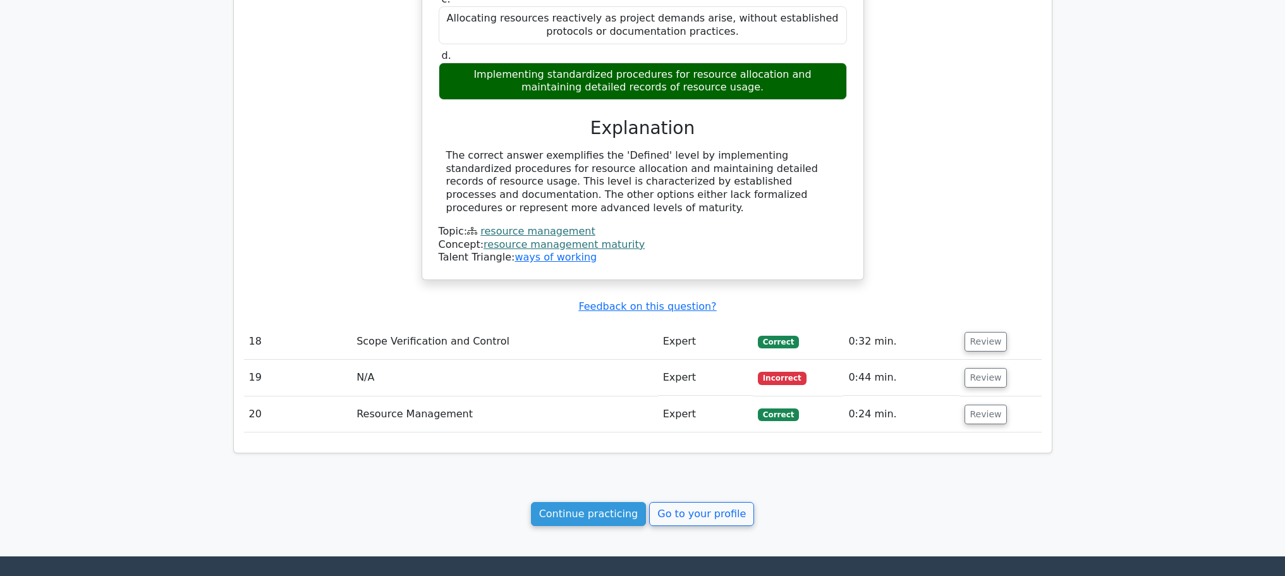
click at [960, 360] on td "Review" at bounding box center [1001, 378] width 82 height 36
click at [968, 368] on button "Review" at bounding box center [986, 378] width 43 height 20
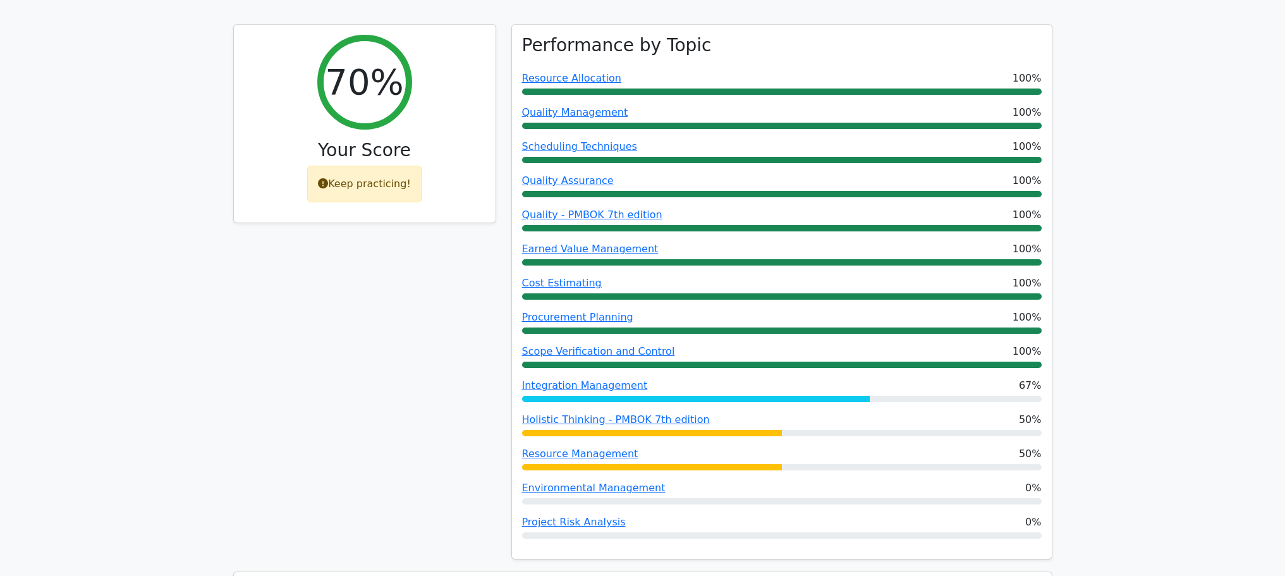
scroll to position [0, 0]
